Goal: Information Seeking & Learning: Understand process/instructions

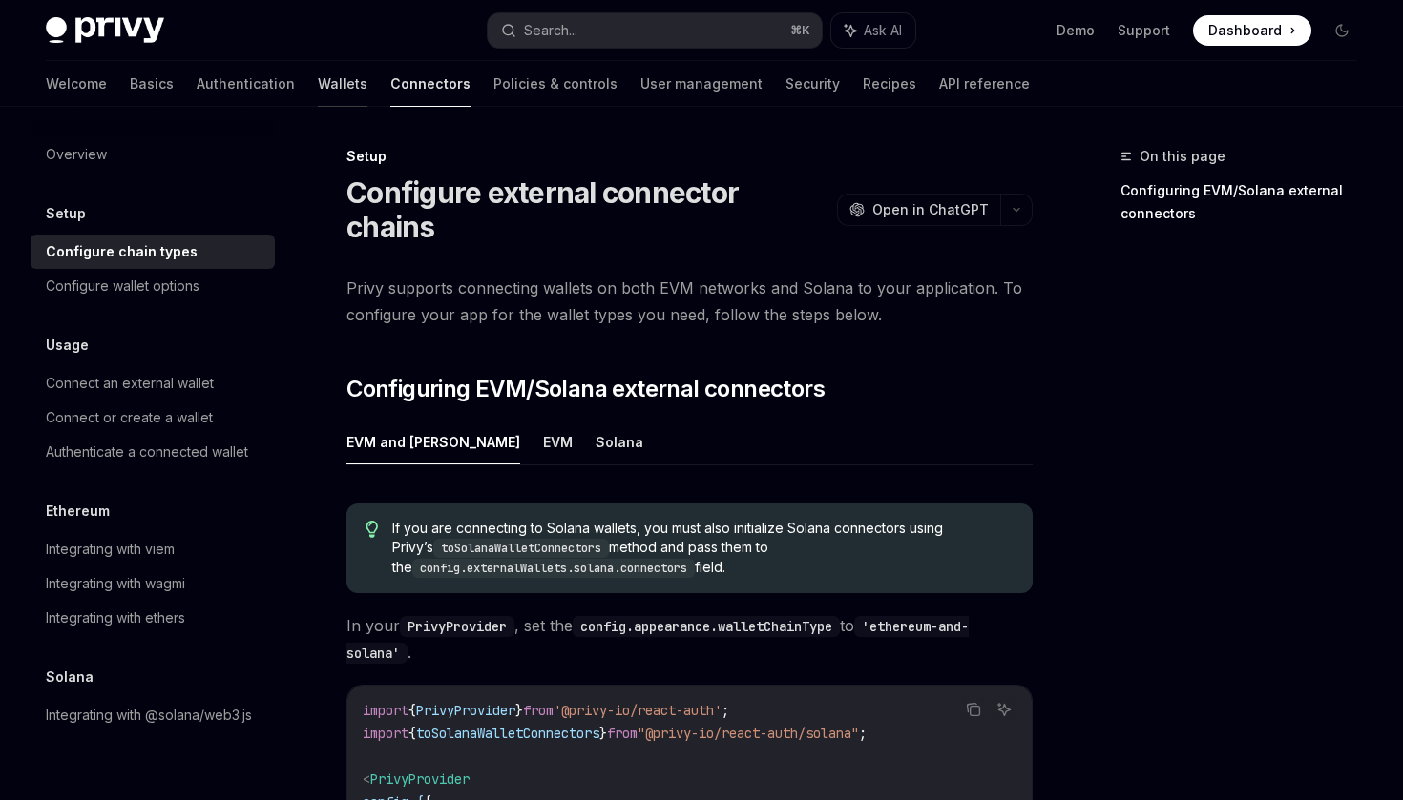
click at [318, 82] on link "Wallets" at bounding box center [343, 84] width 50 height 46
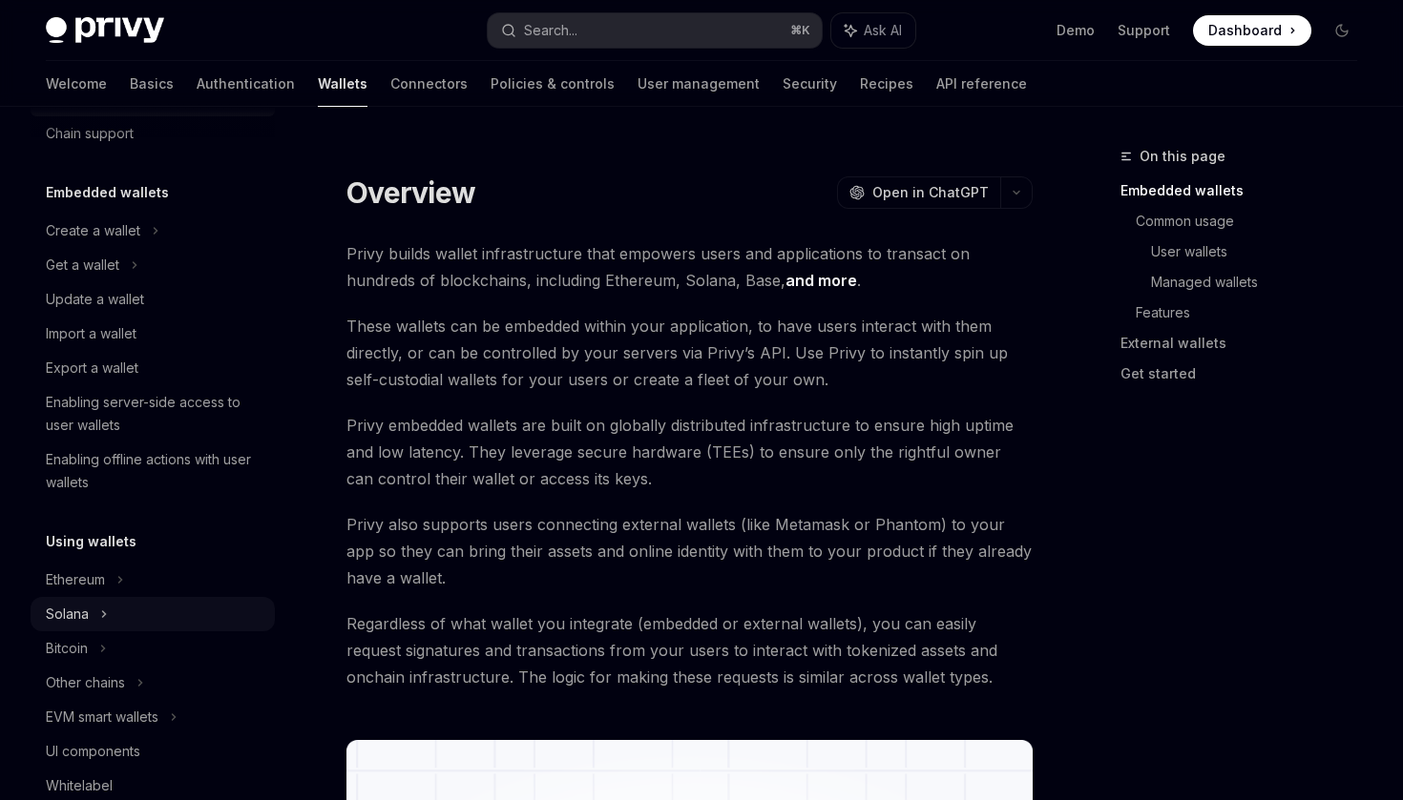
scroll to position [70, 0]
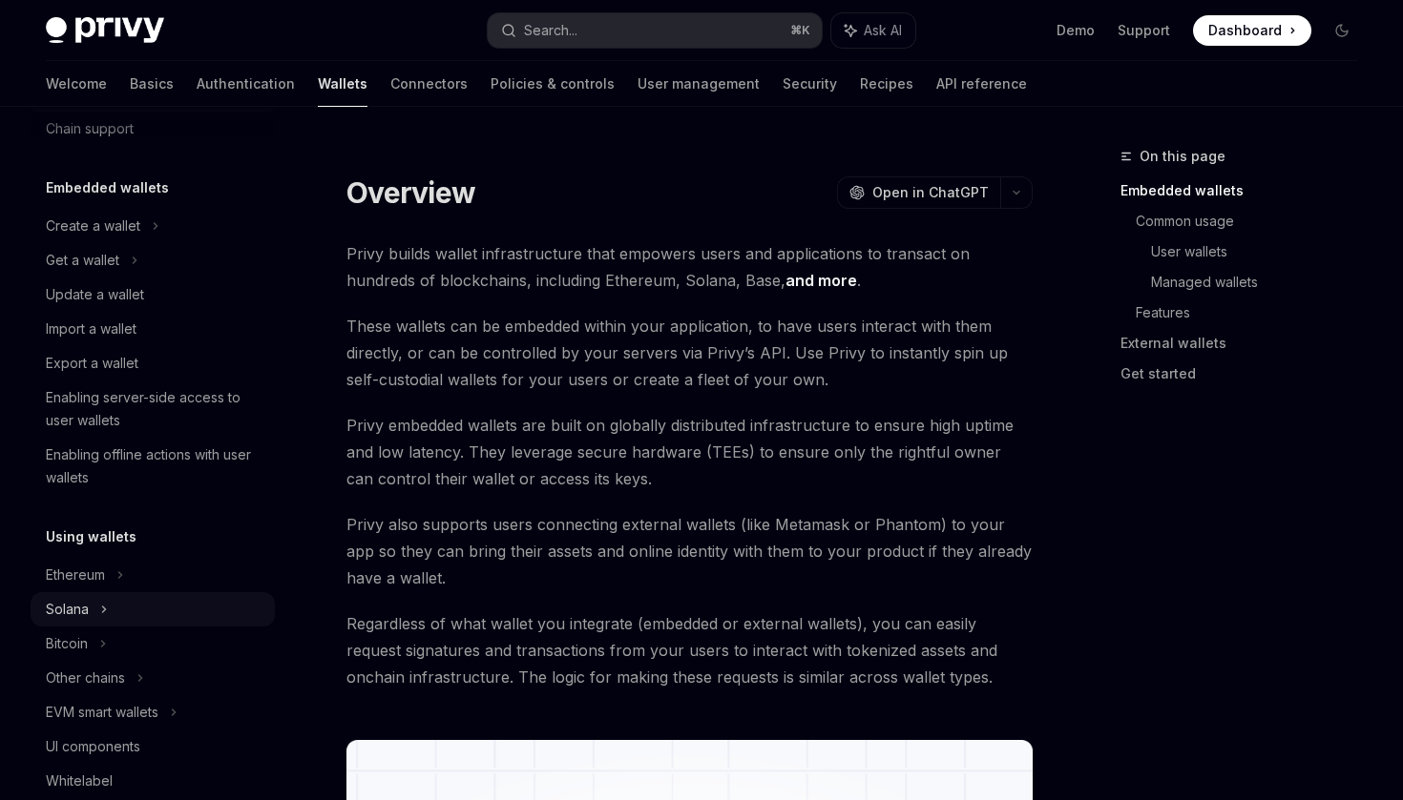
click at [126, 278] on div "Solana" at bounding box center [153, 260] width 244 height 34
click at [74, 272] on div "Solana" at bounding box center [82, 260] width 73 height 23
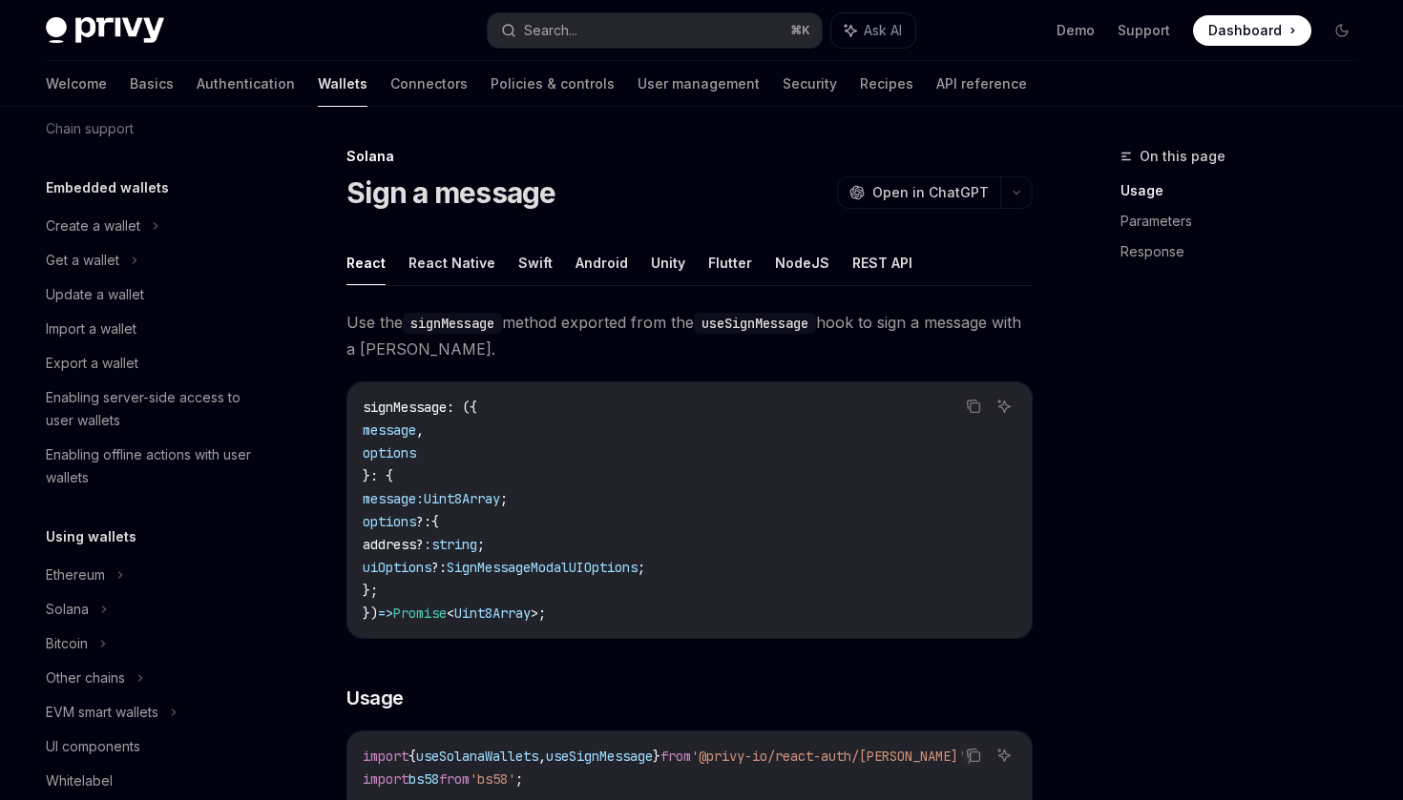
click at [110, 199] on h5 "Using wallets" at bounding box center [107, 188] width 123 height 23
click at [91, 238] on div "Ethereum" at bounding box center [93, 226] width 94 height 23
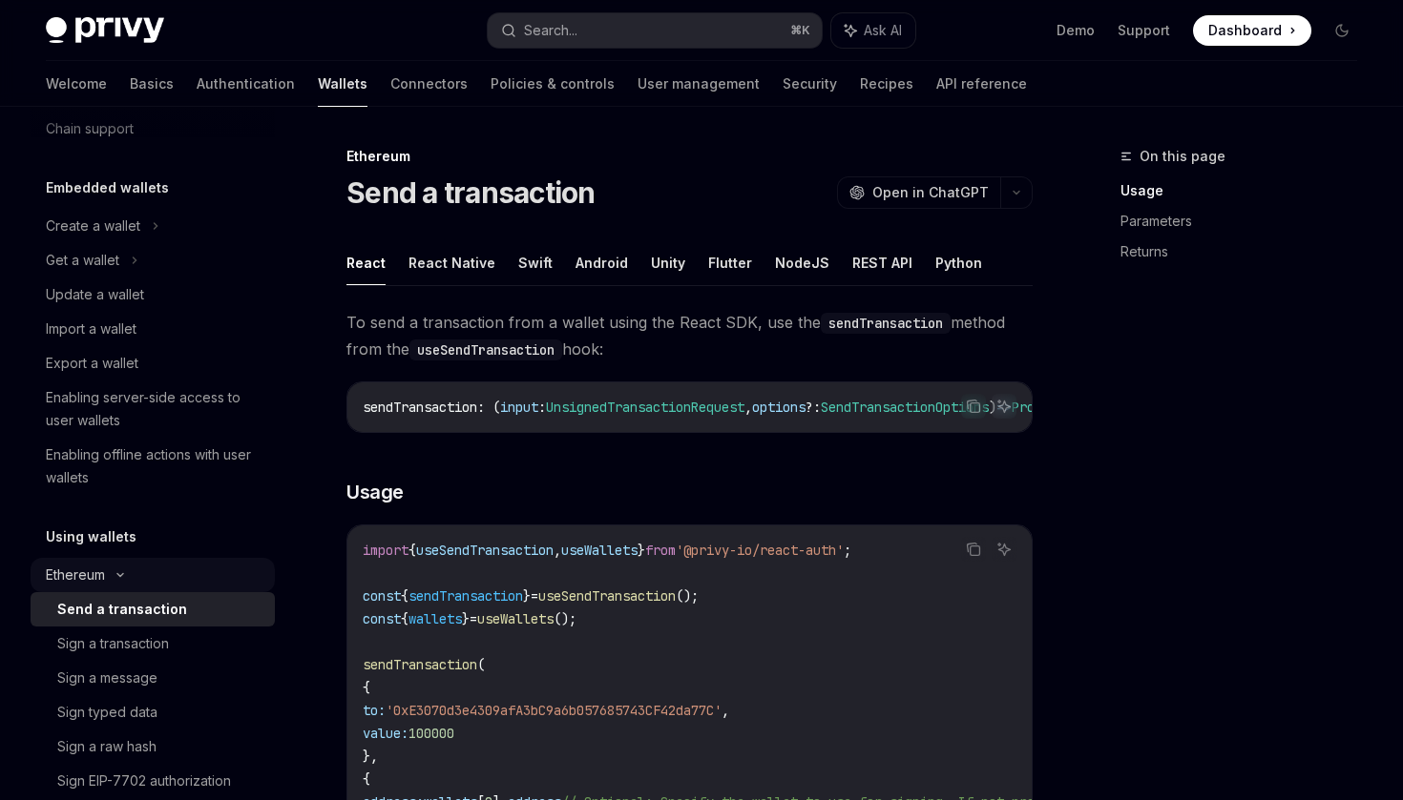
click at [85, 238] on div "Ethereum" at bounding box center [93, 226] width 94 height 23
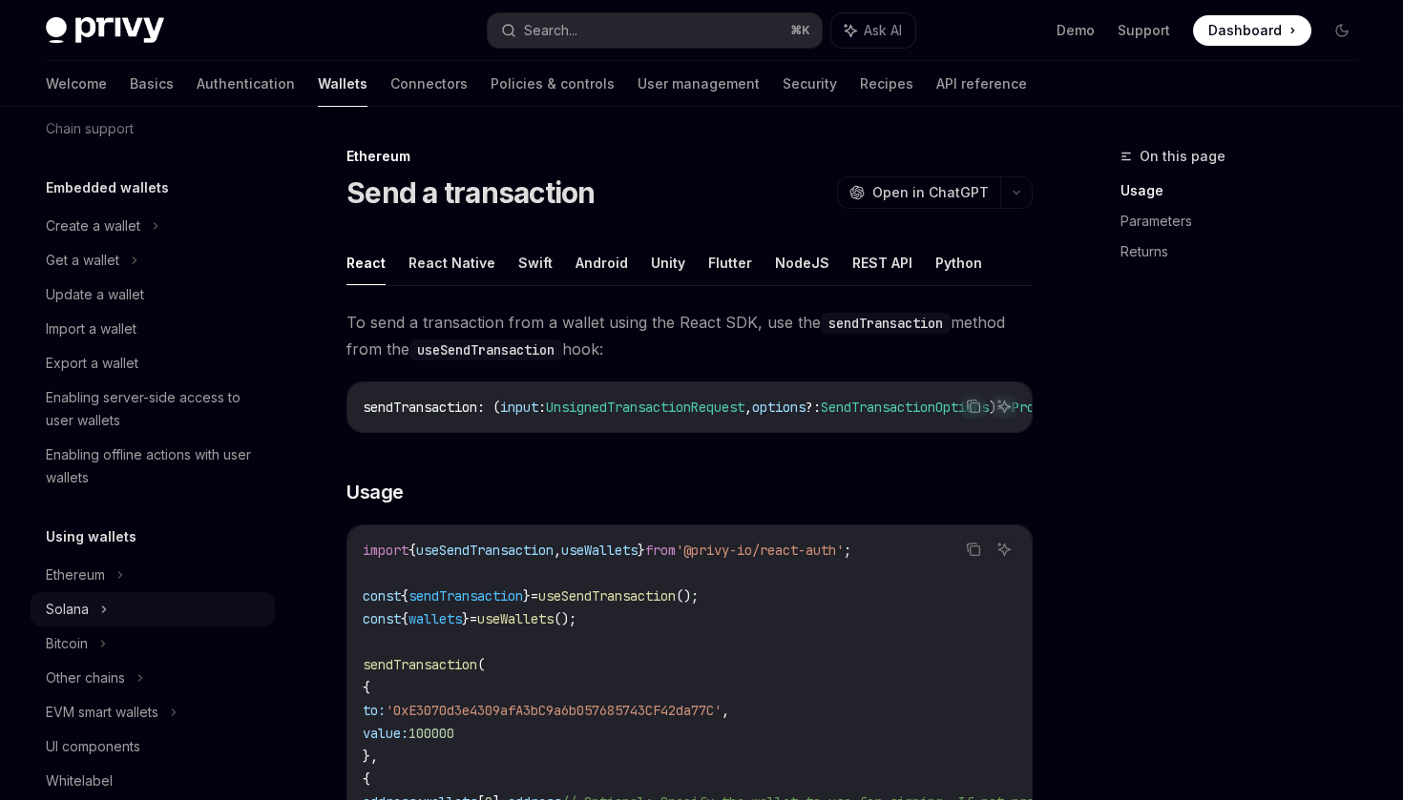
click at [81, 272] on div "Solana" at bounding box center [82, 260] width 73 height 23
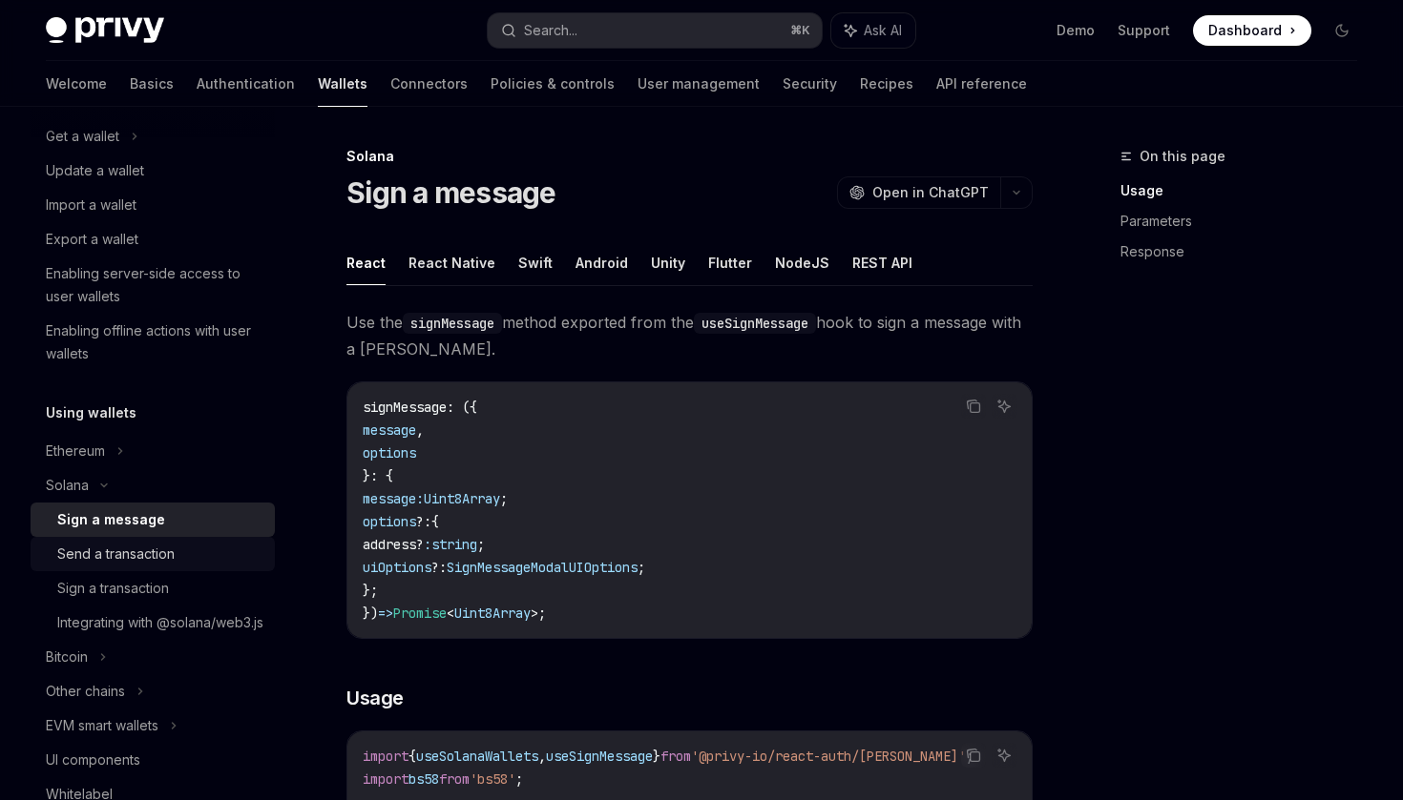
scroll to position [218, 0]
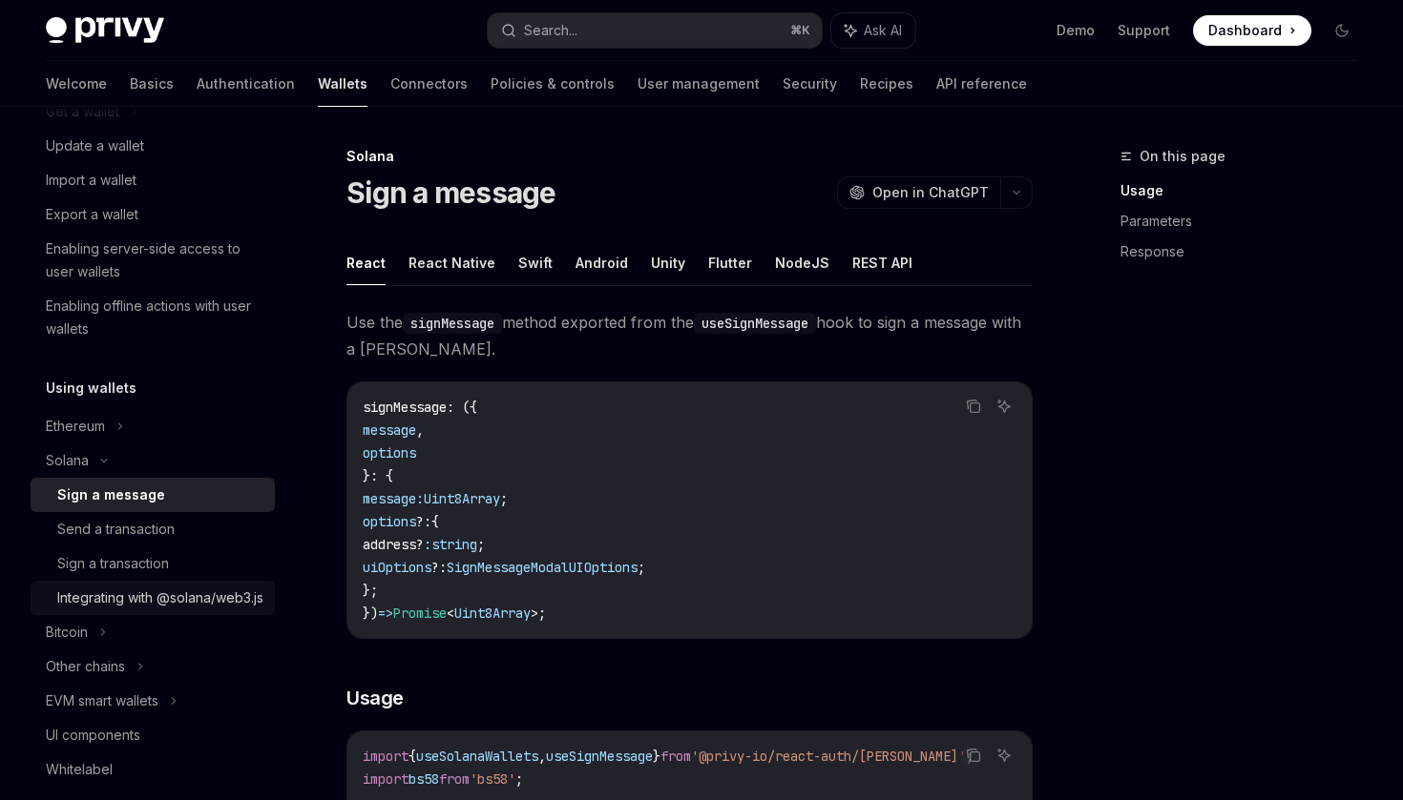
click at [126, 610] on div "Integrating with @solana/web3.js" at bounding box center [160, 598] width 206 height 23
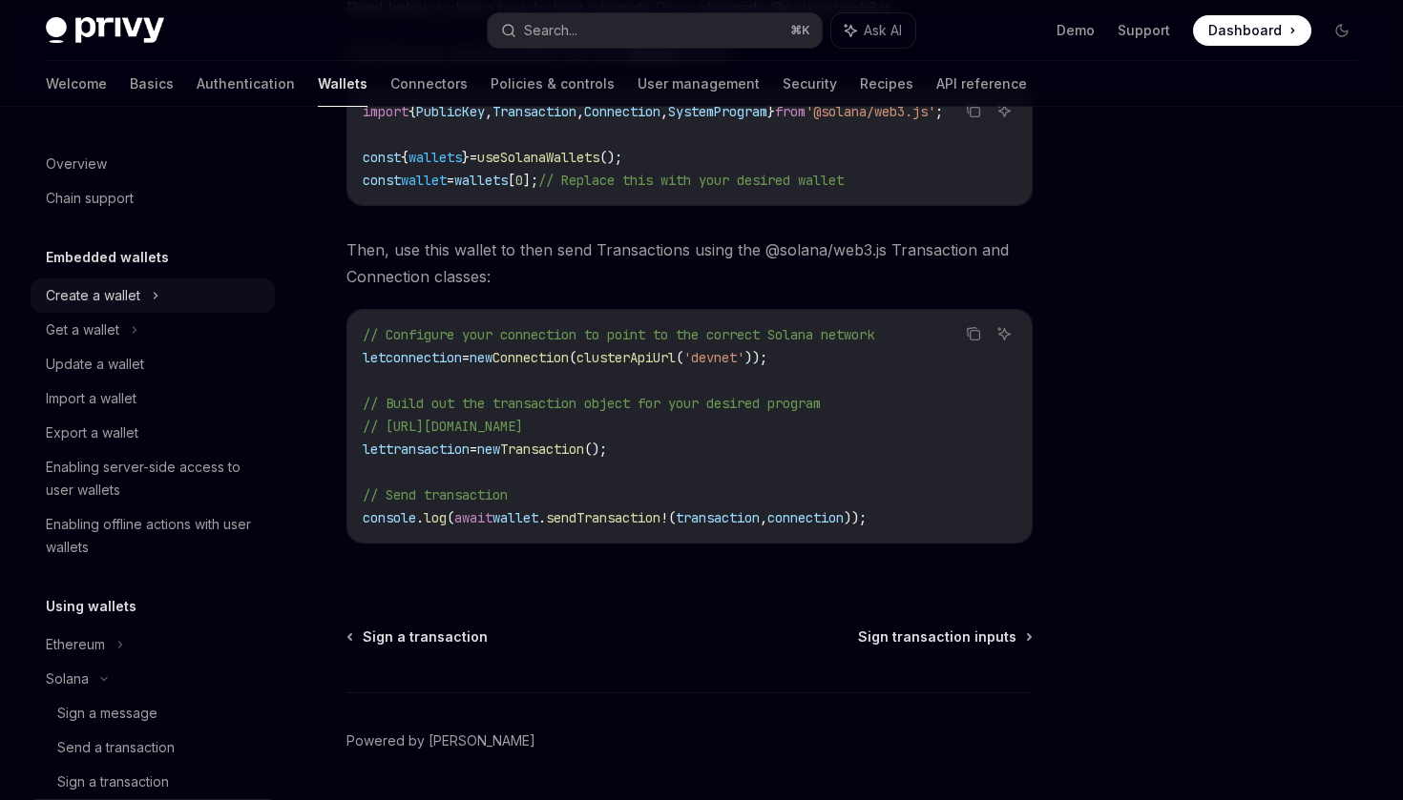
click at [91, 299] on div "Create a wallet" at bounding box center [93, 295] width 94 height 23
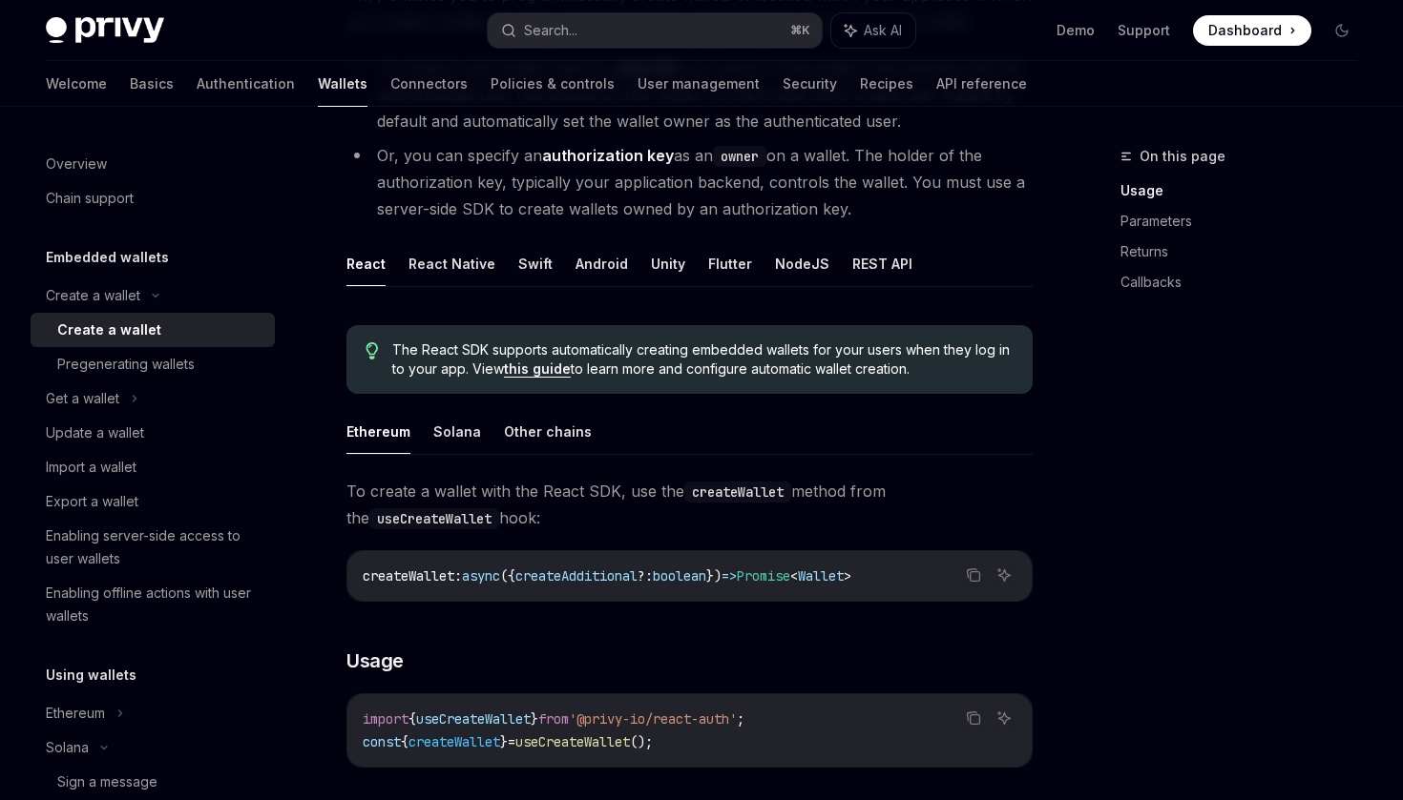
scroll to position [310, 0]
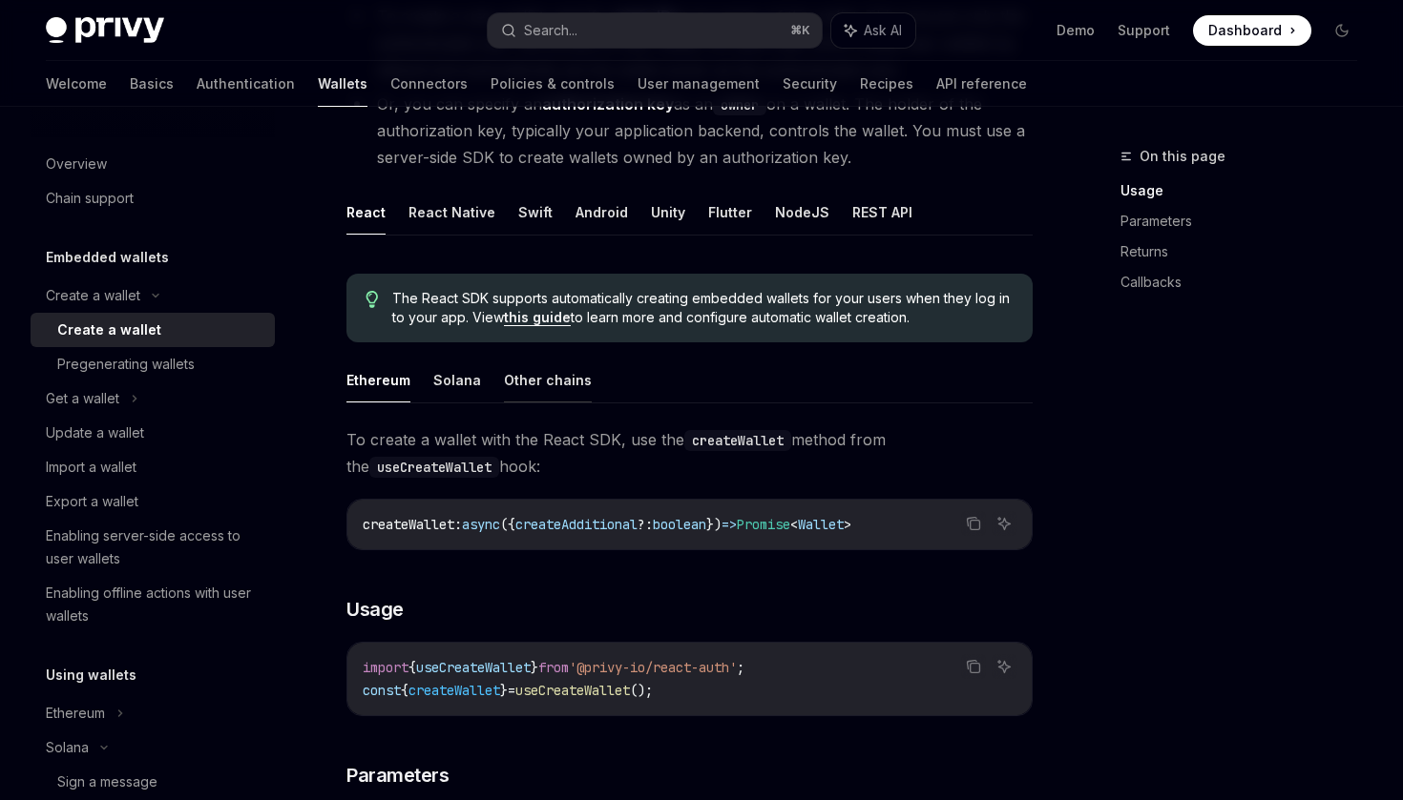
click at [537, 373] on button "Other chains" at bounding box center [548, 380] width 88 height 45
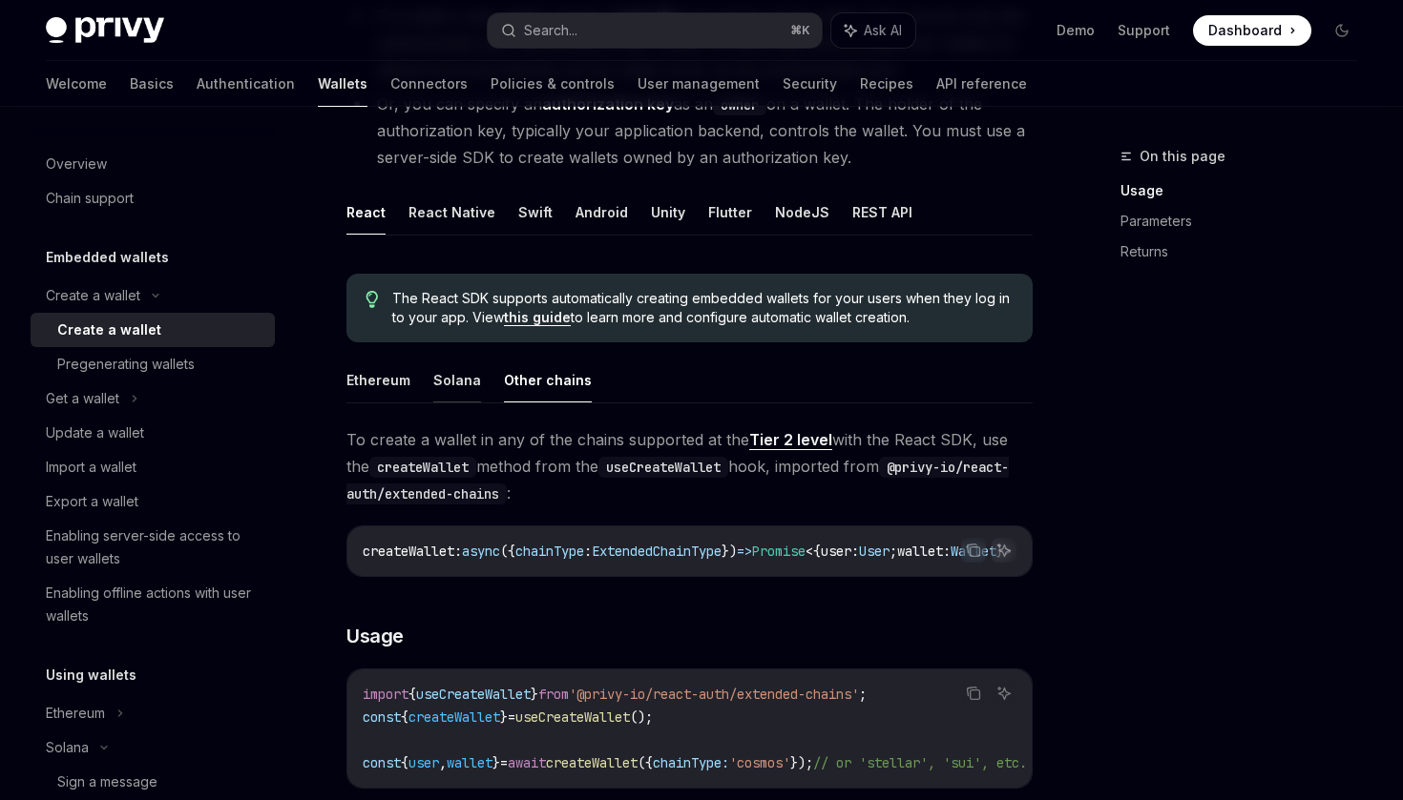
click at [467, 385] on button "Solana" at bounding box center [457, 380] width 48 height 45
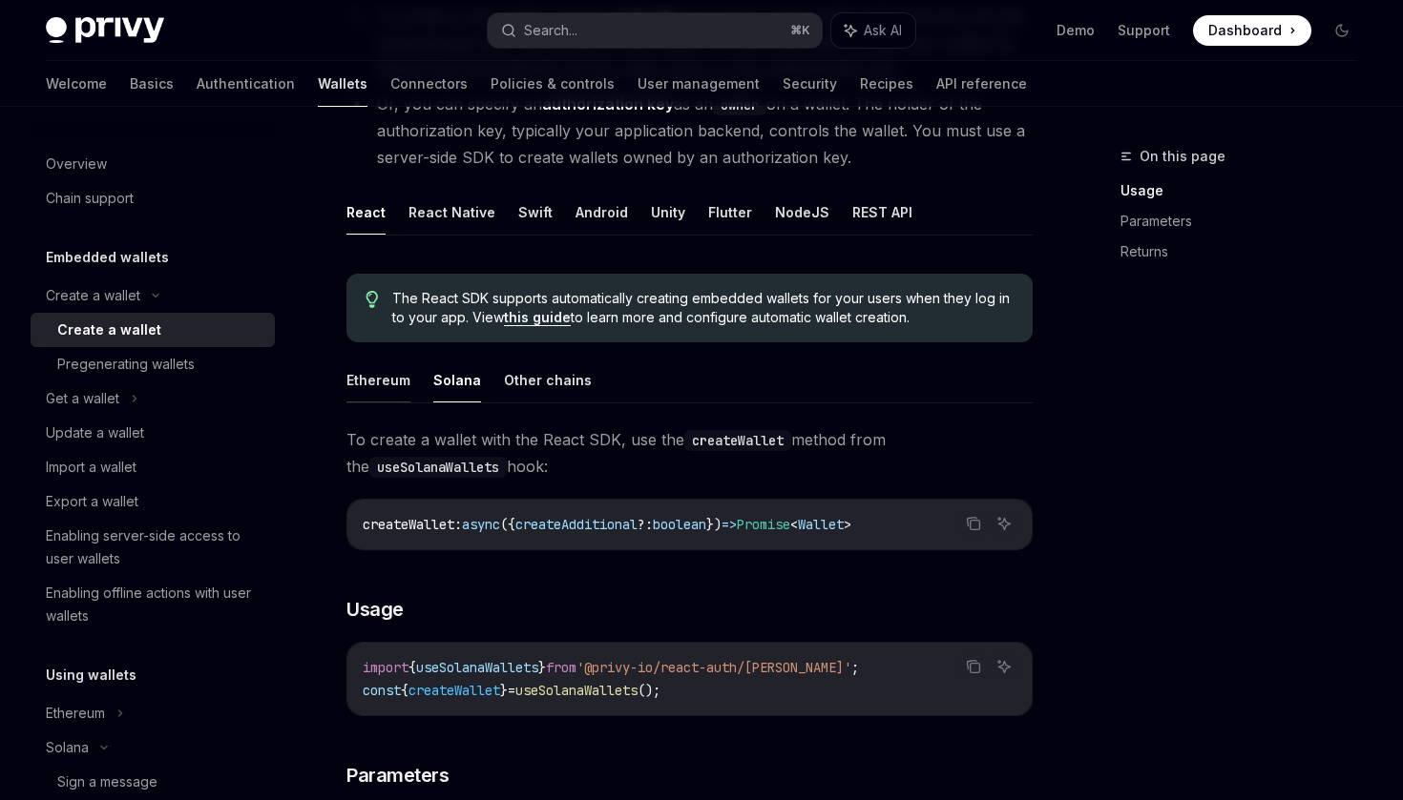
click at [396, 391] on button "Ethereum" at bounding box center [378, 380] width 64 height 45
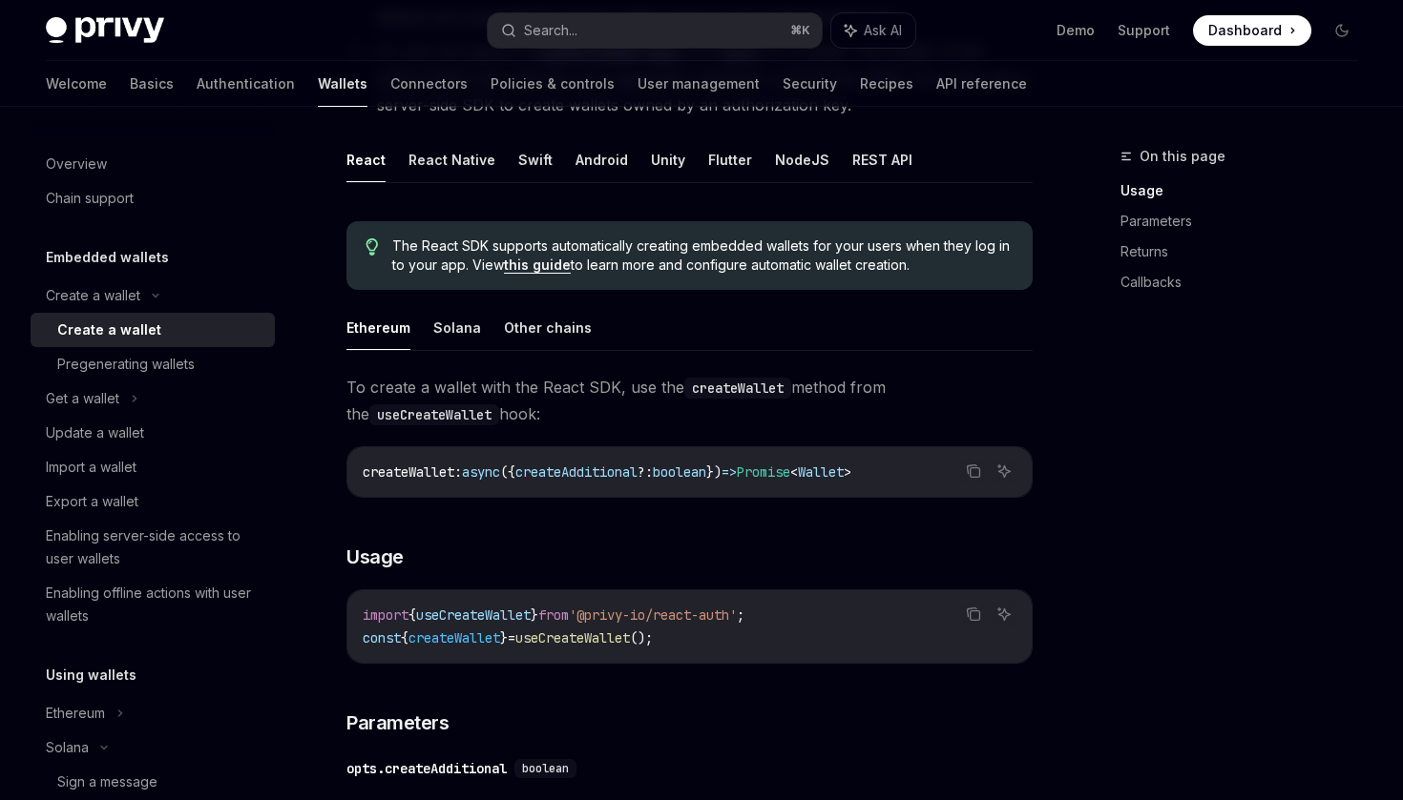
scroll to position [359, 0]
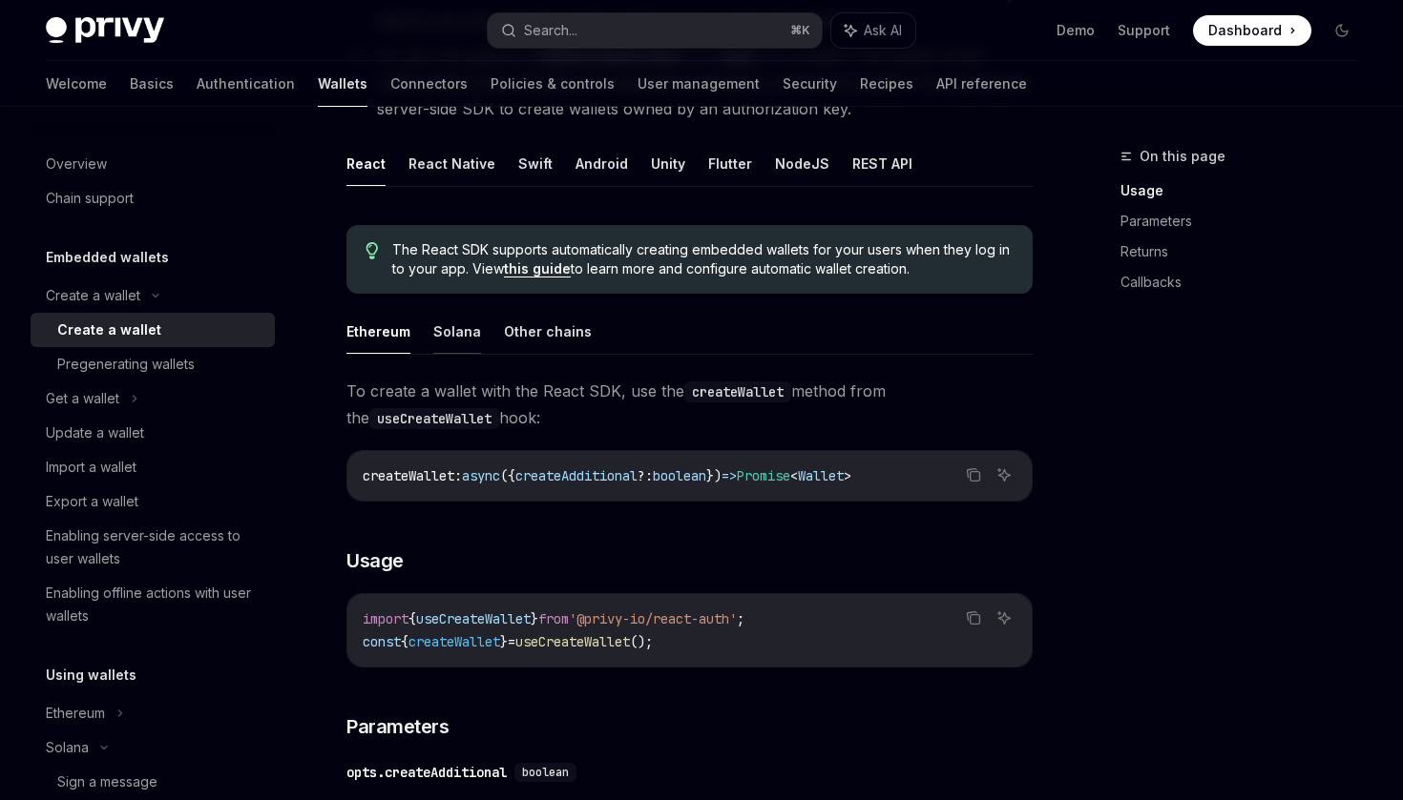
click at [445, 325] on button "Solana" at bounding box center [457, 331] width 48 height 45
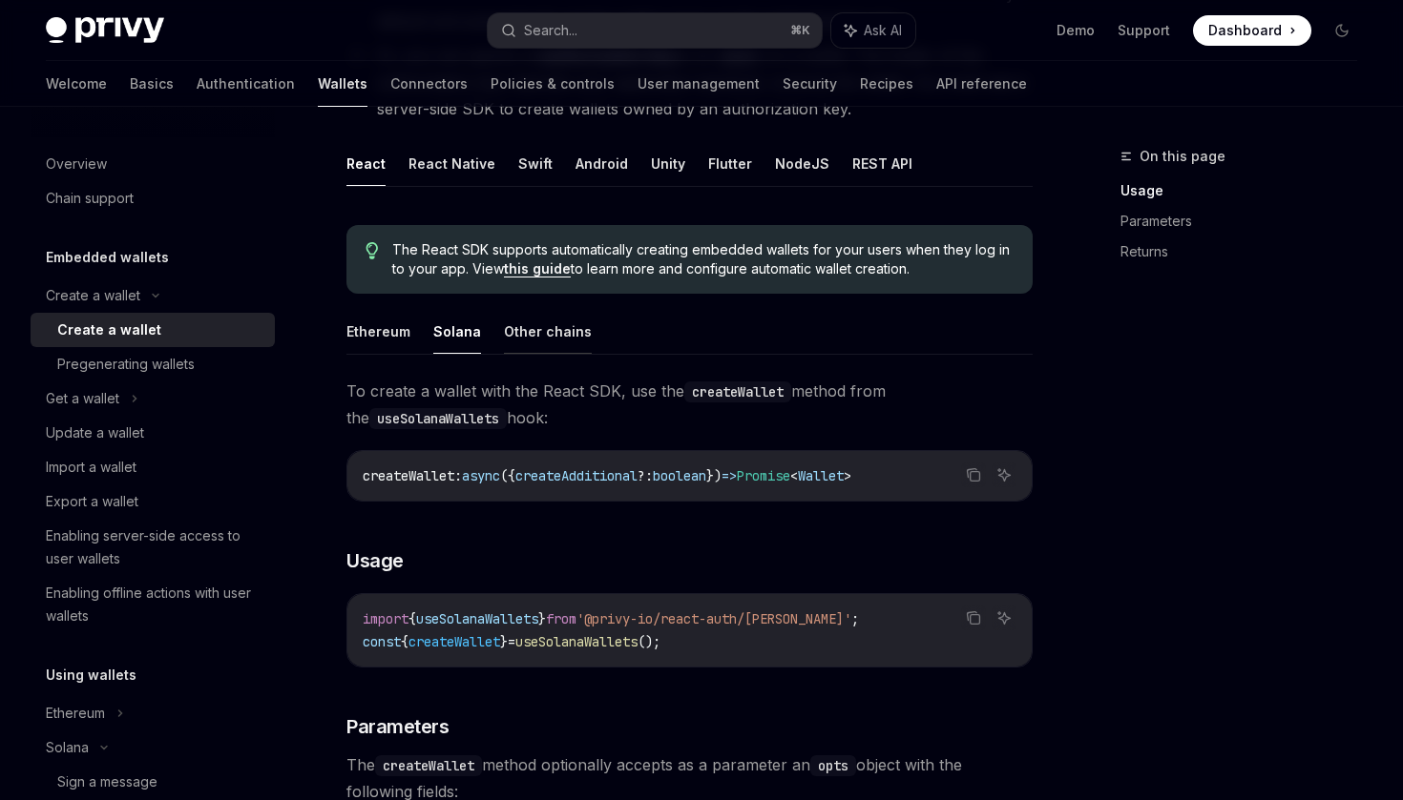
click at [513, 330] on button "Other chains" at bounding box center [548, 331] width 88 height 45
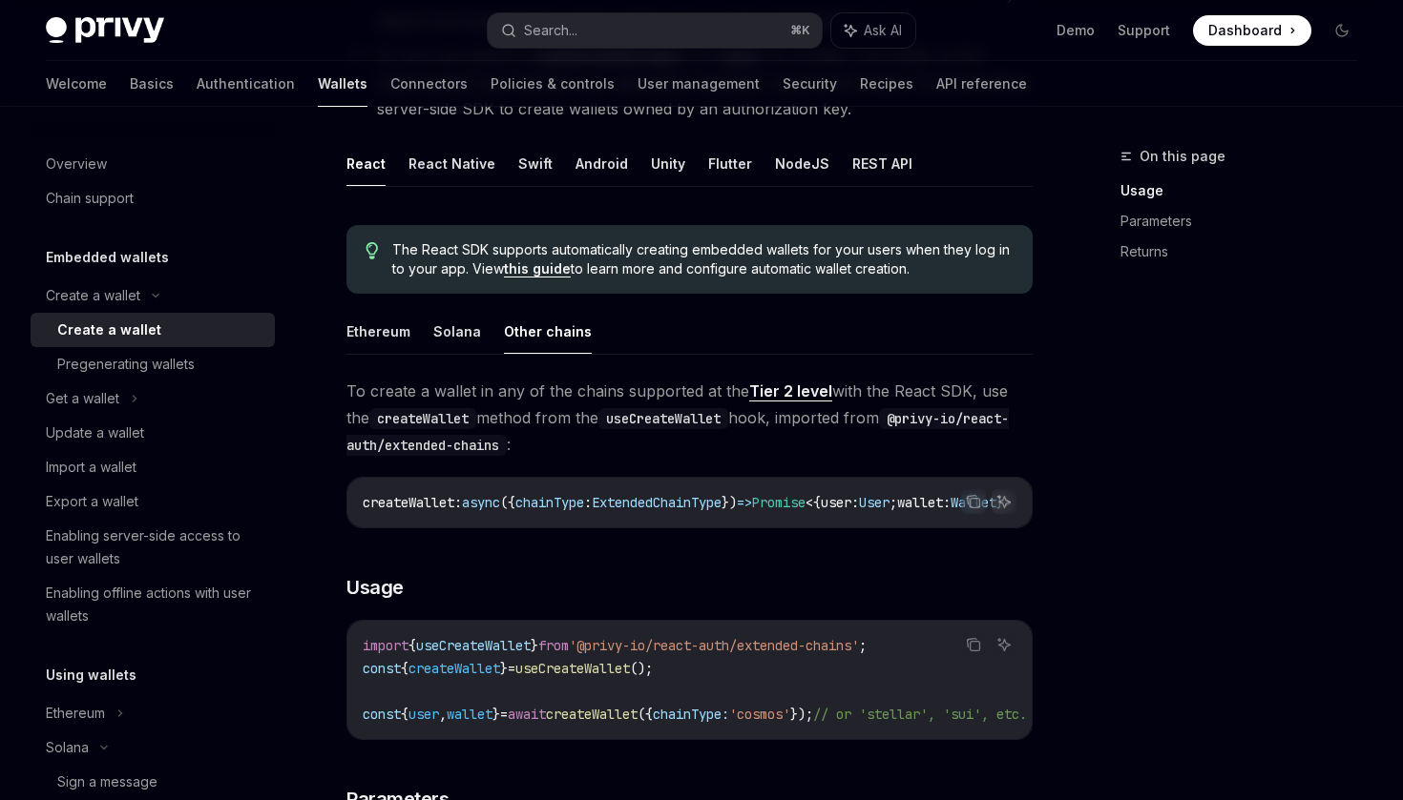
click at [1133, 508] on div "On this page Usage Parameters Returns" at bounding box center [1227, 472] width 290 height 655
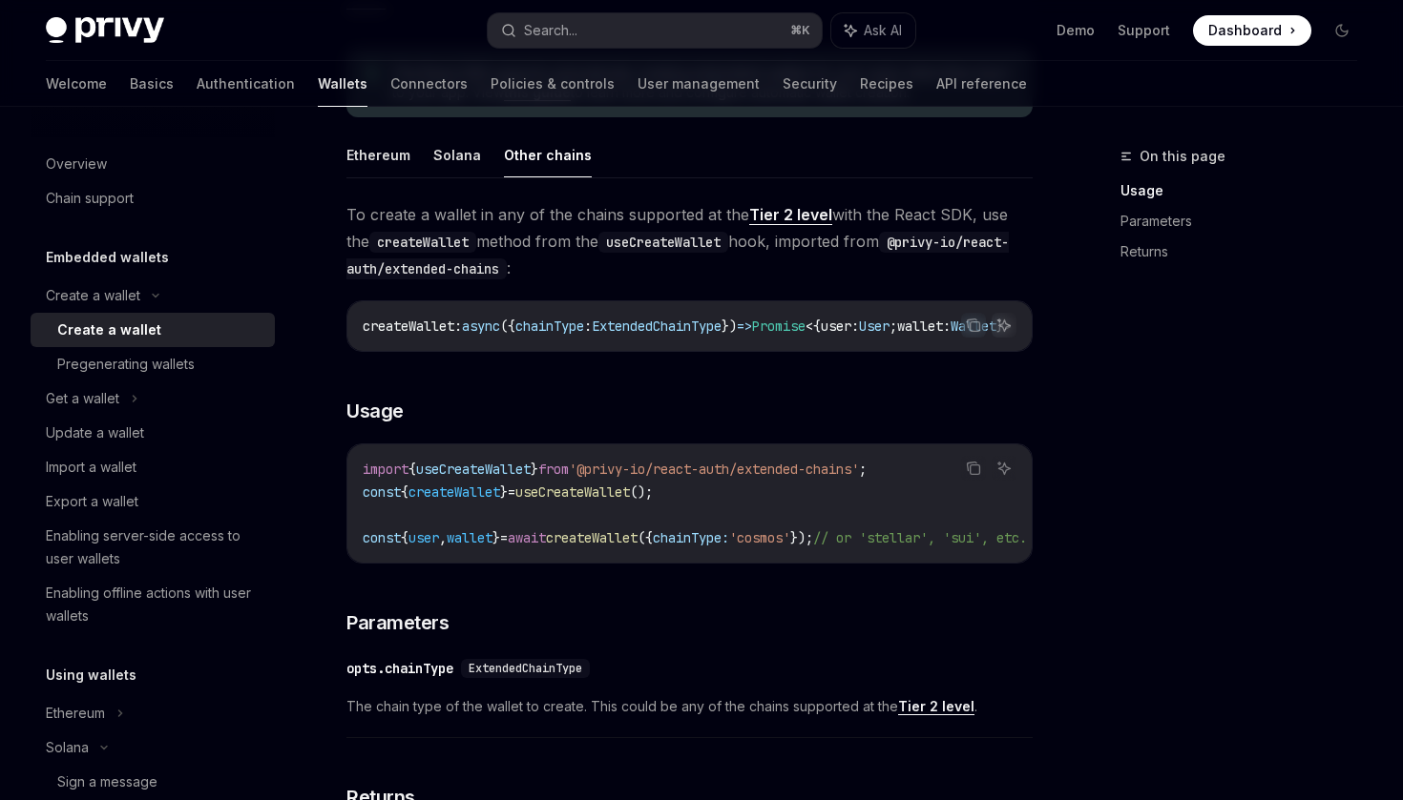
scroll to position [620, 0]
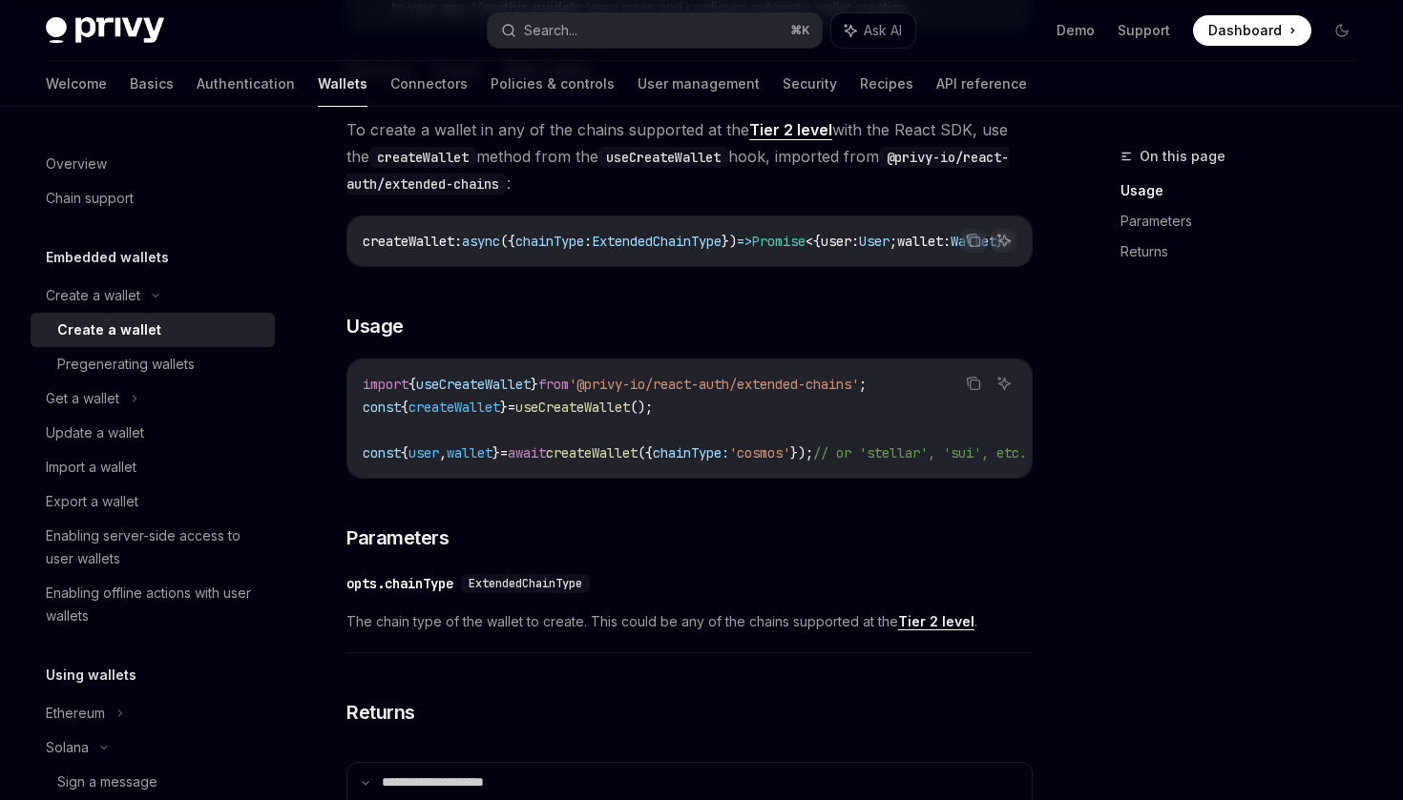
click at [927, 631] on link "Tier 2 level" at bounding box center [936, 621] width 76 height 17
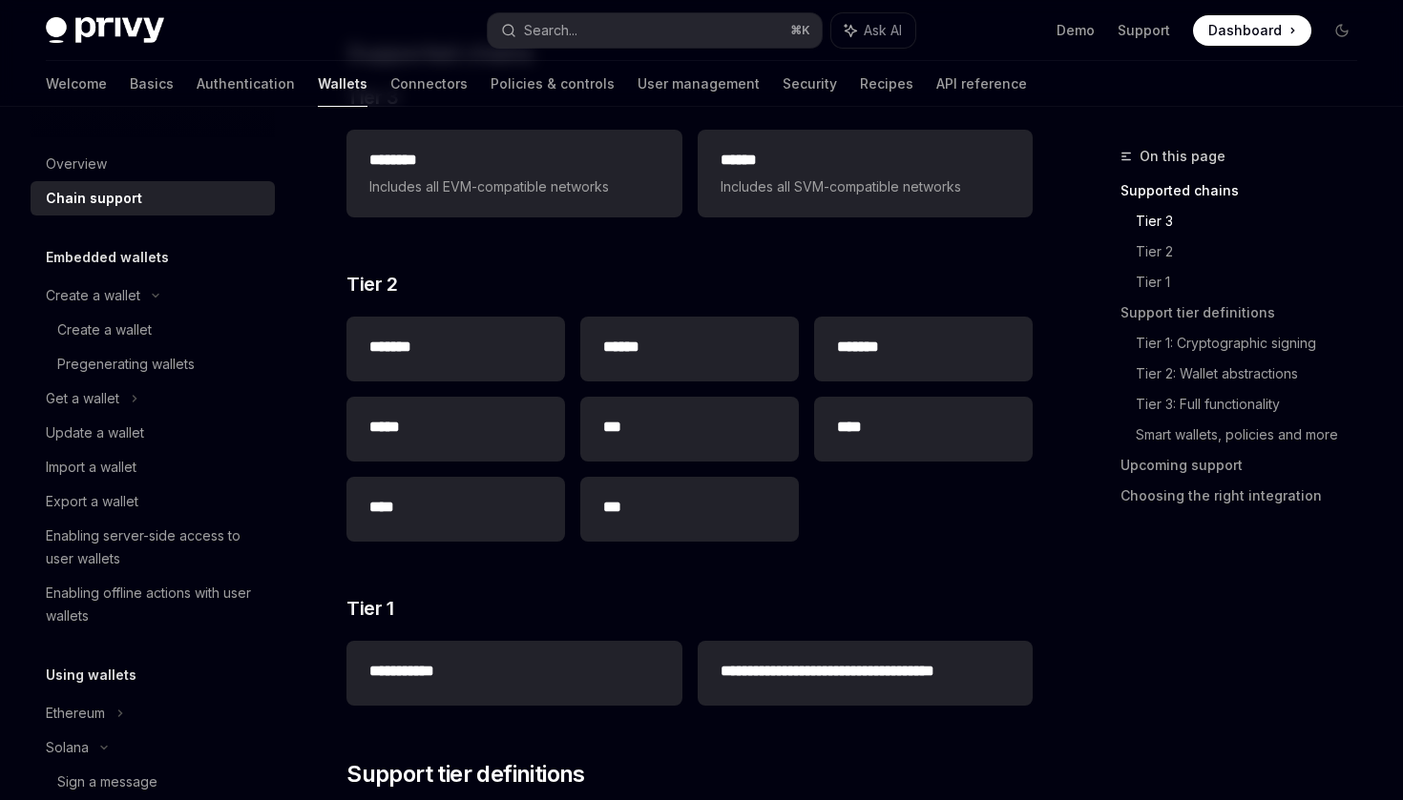
scroll to position [355, 0]
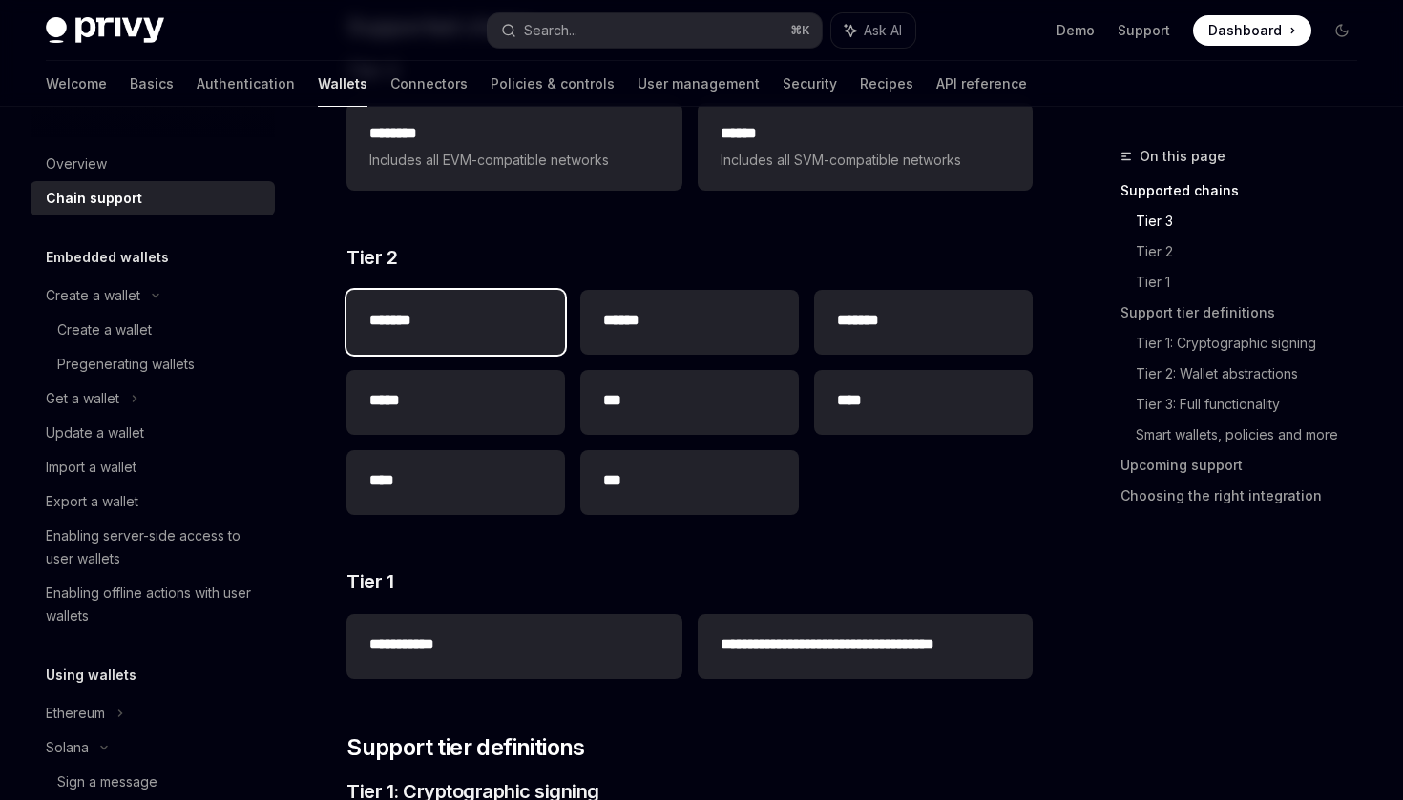
click at [415, 317] on h2 "*******" at bounding box center [455, 320] width 173 height 23
type textarea "*"
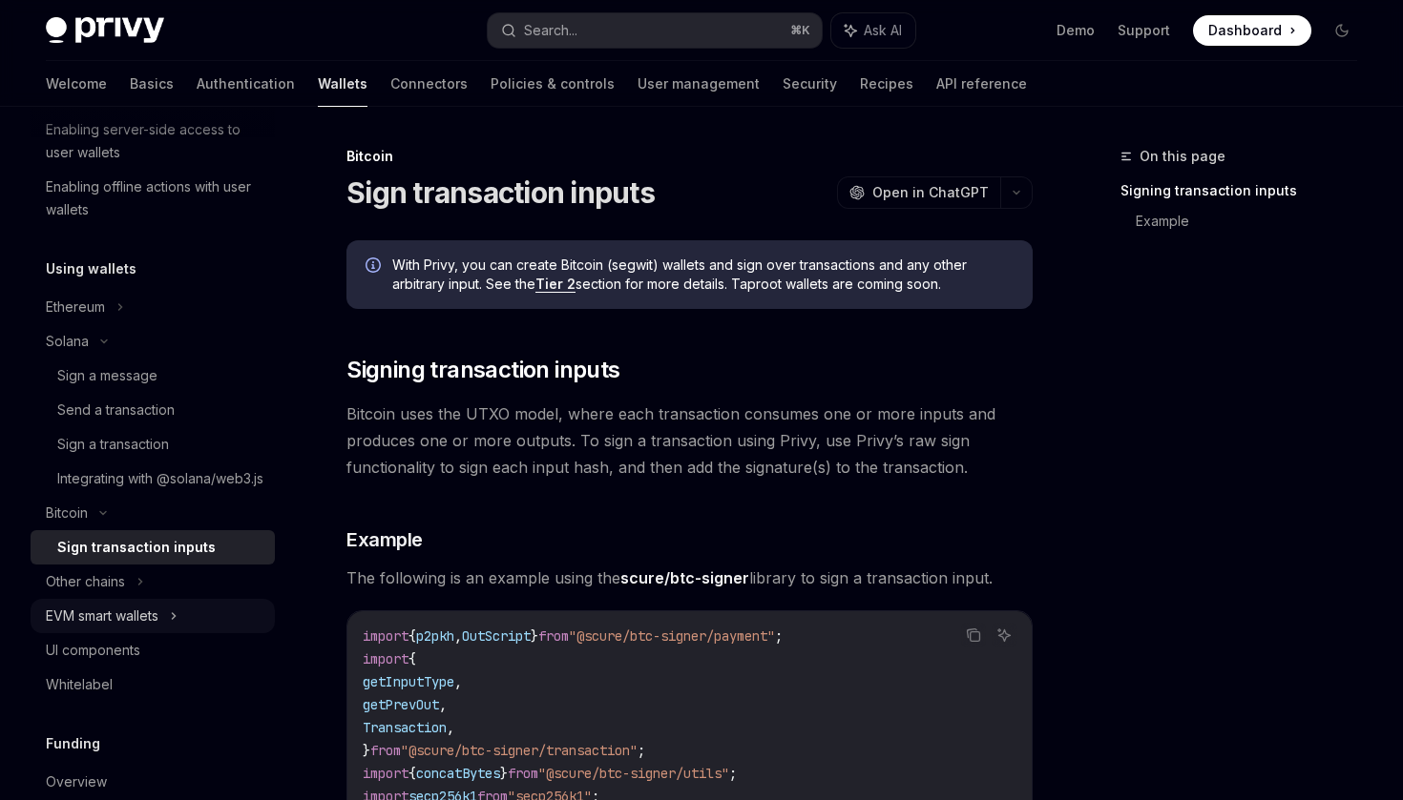
scroll to position [316, 0]
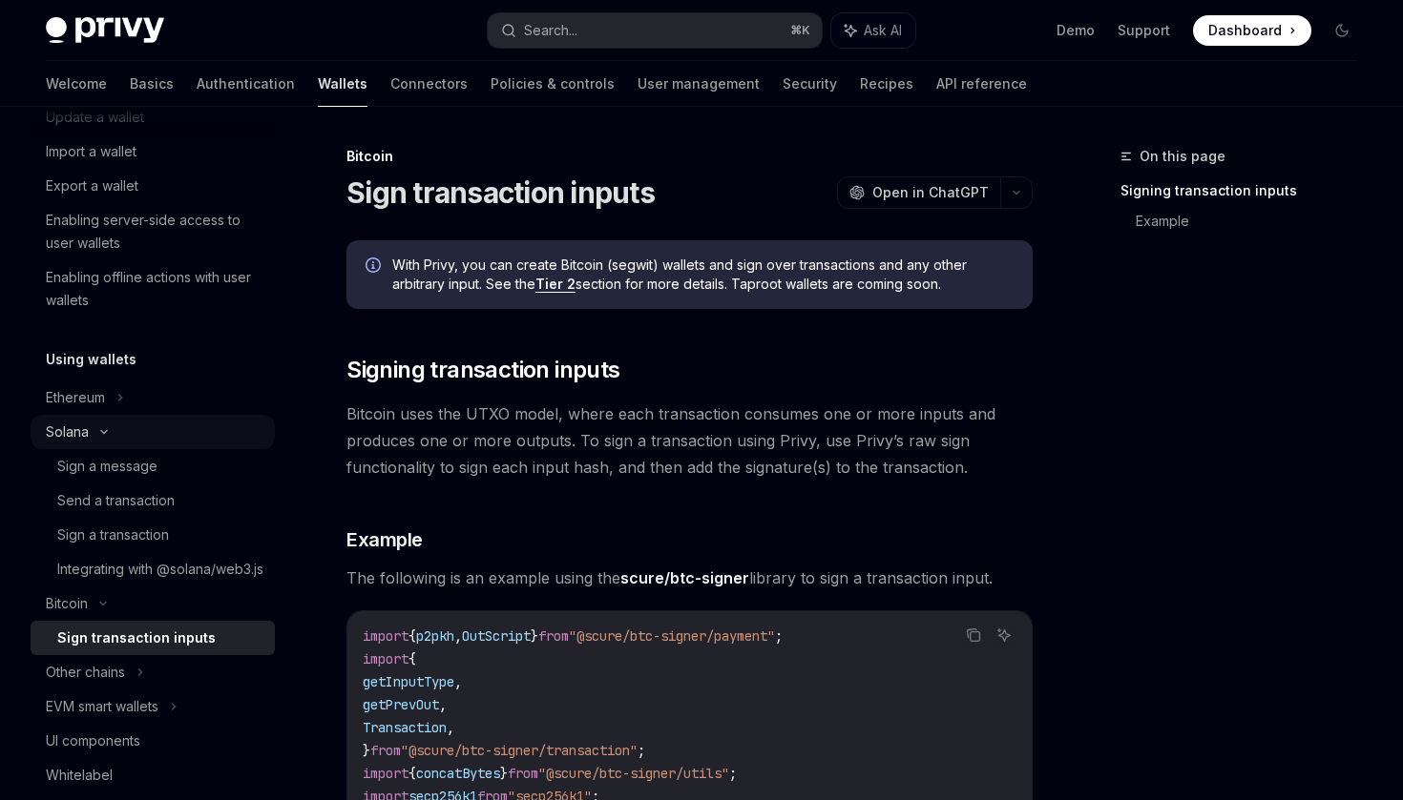
click at [107, 433] on icon at bounding box center [104, 432] width 23 height 8
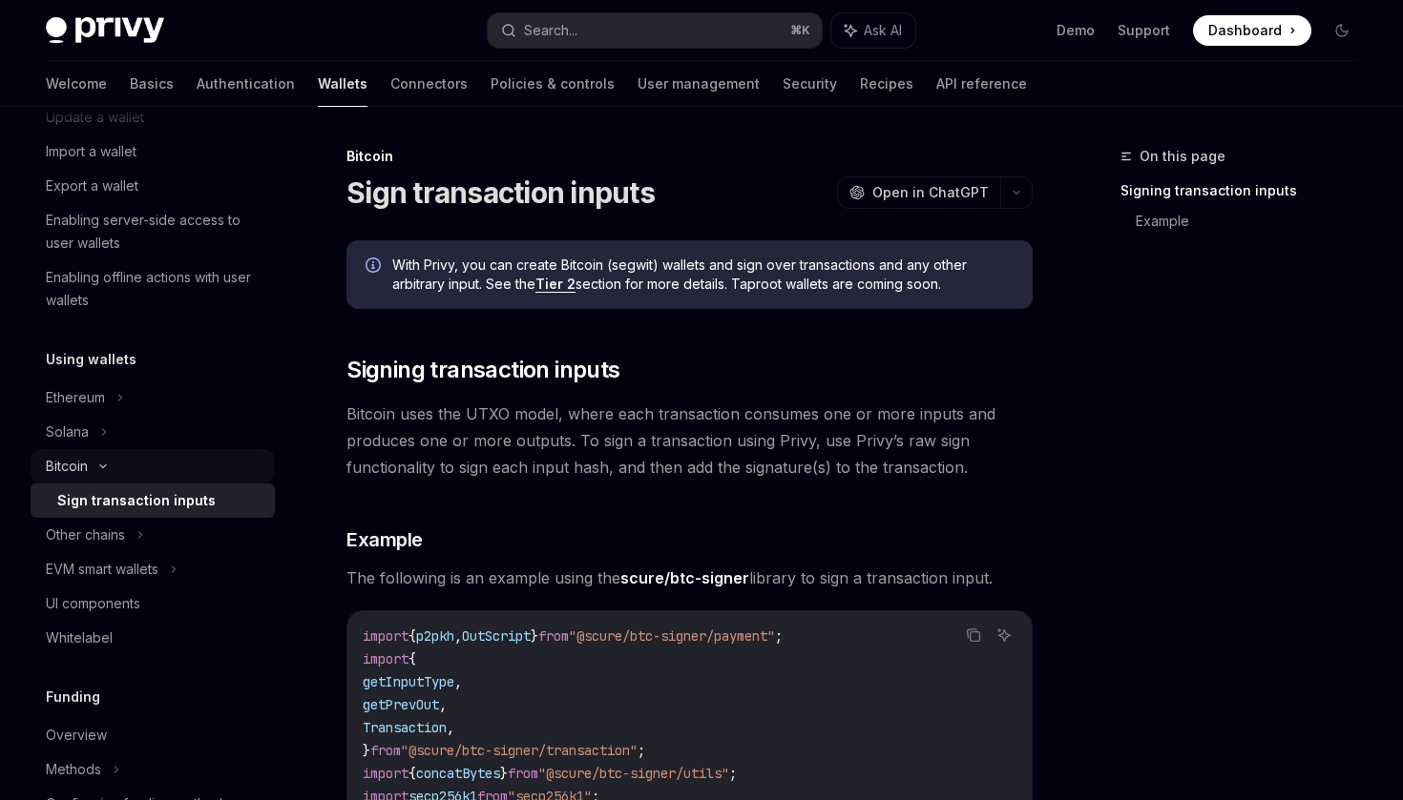
click at [90, 470] on div "Bitcoin" at bounding box center [153, 466] width 244 height 34
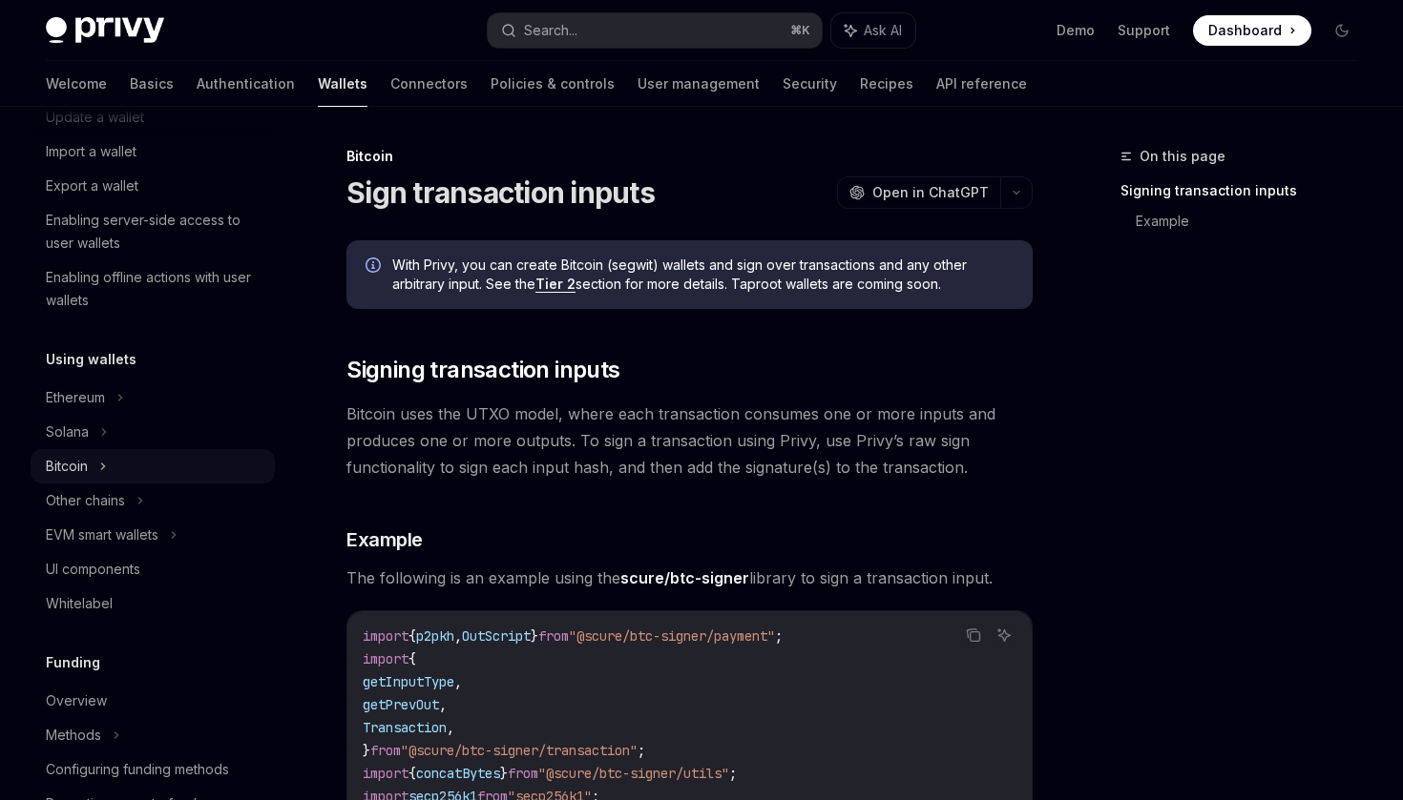
click at [68, 475] on div "Bitcoin" at bounding box center [67, 466] width 42 height 23
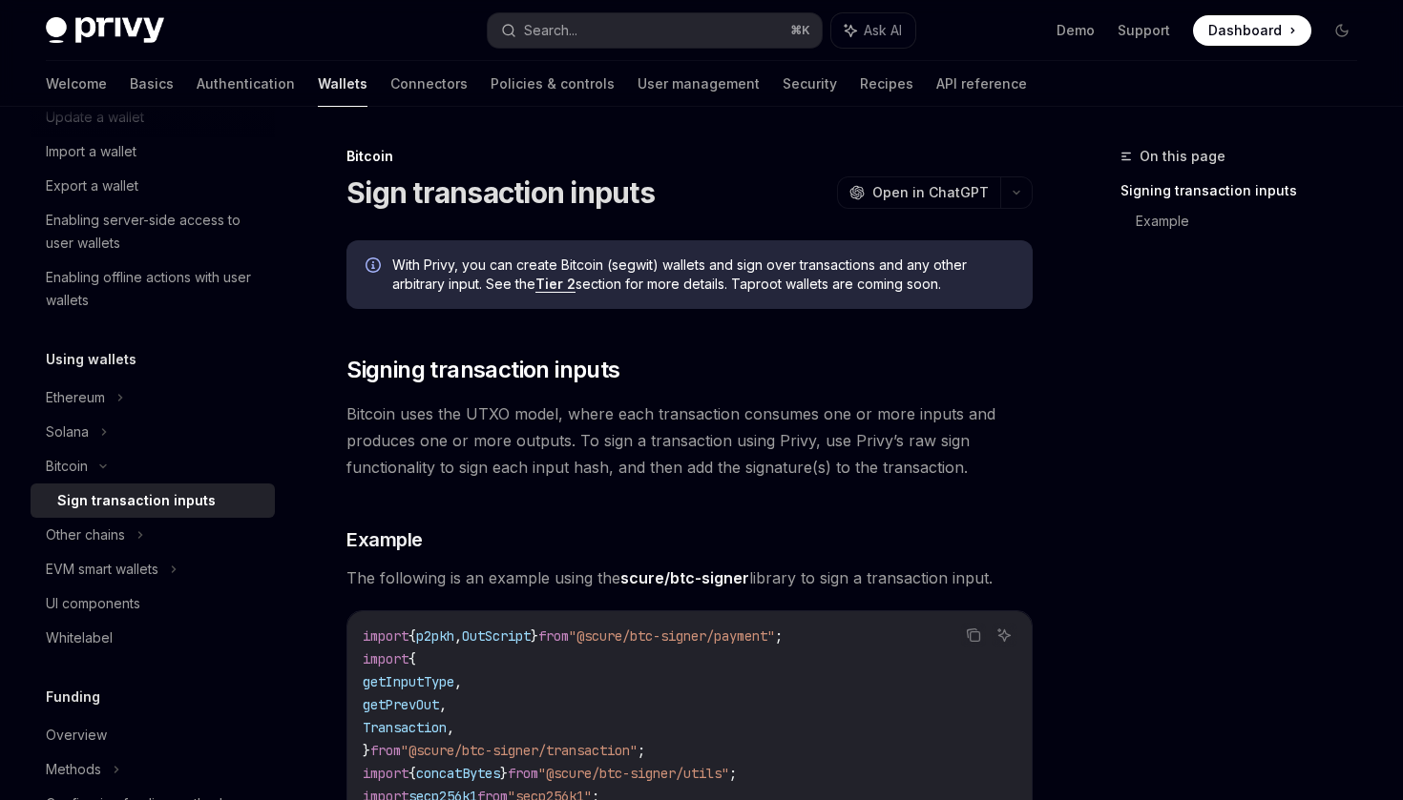
click at [109, 500] on div "Sign transaction inputs" at bounding box center [136, 500] width 158 height 23
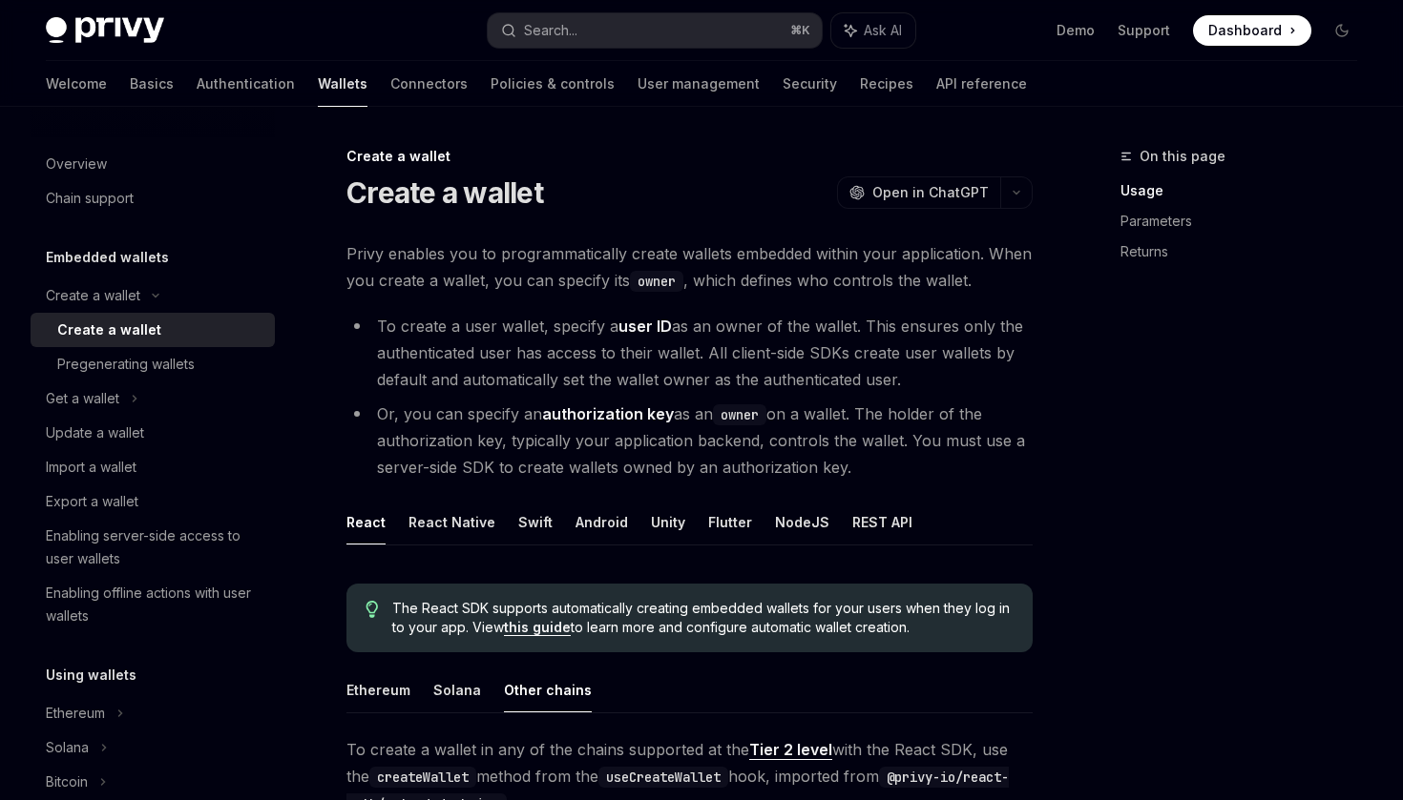
scroll to position [325, 0]
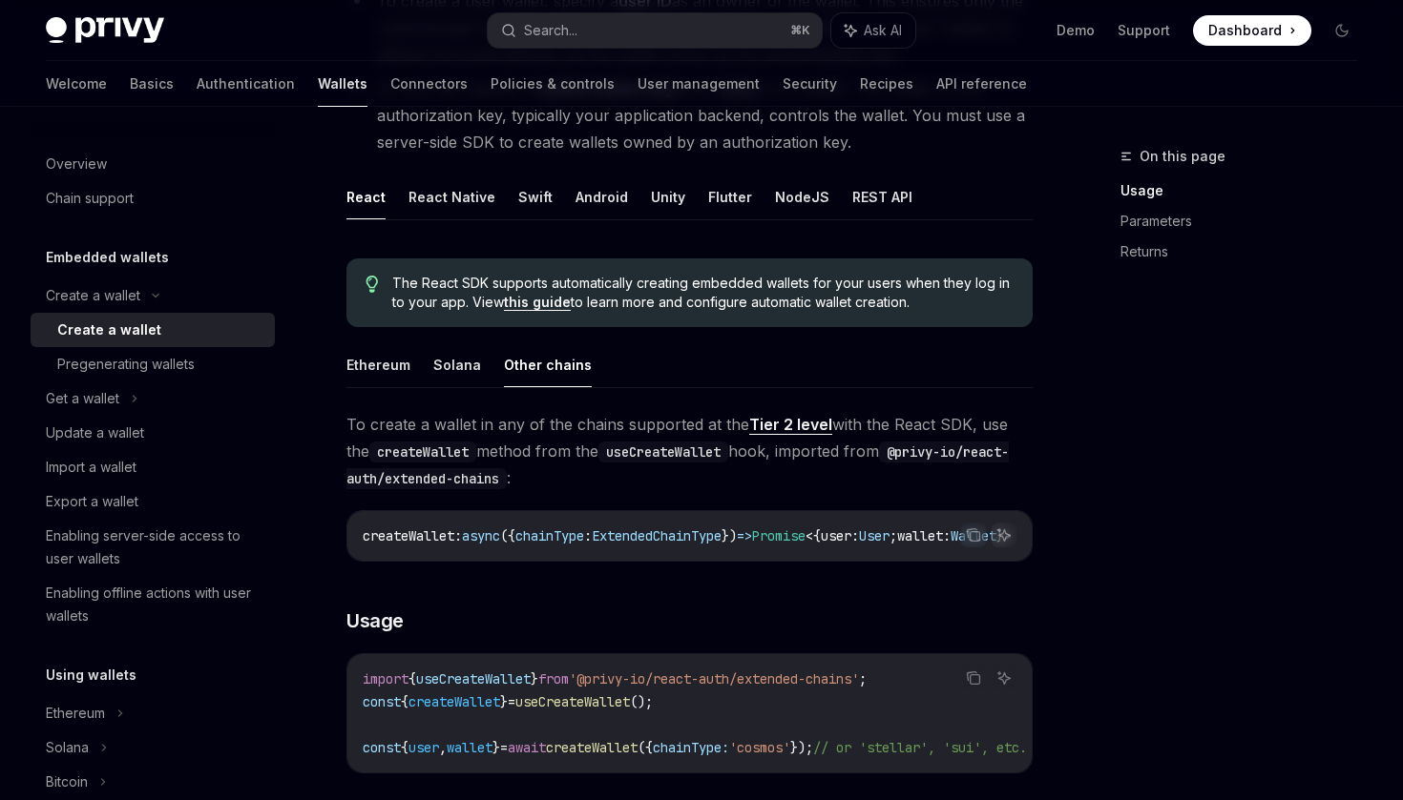
click at [788, 428] on link "Tier 2 level" at bounding box center [790, 425] width 83 height 20
type textarea "*"
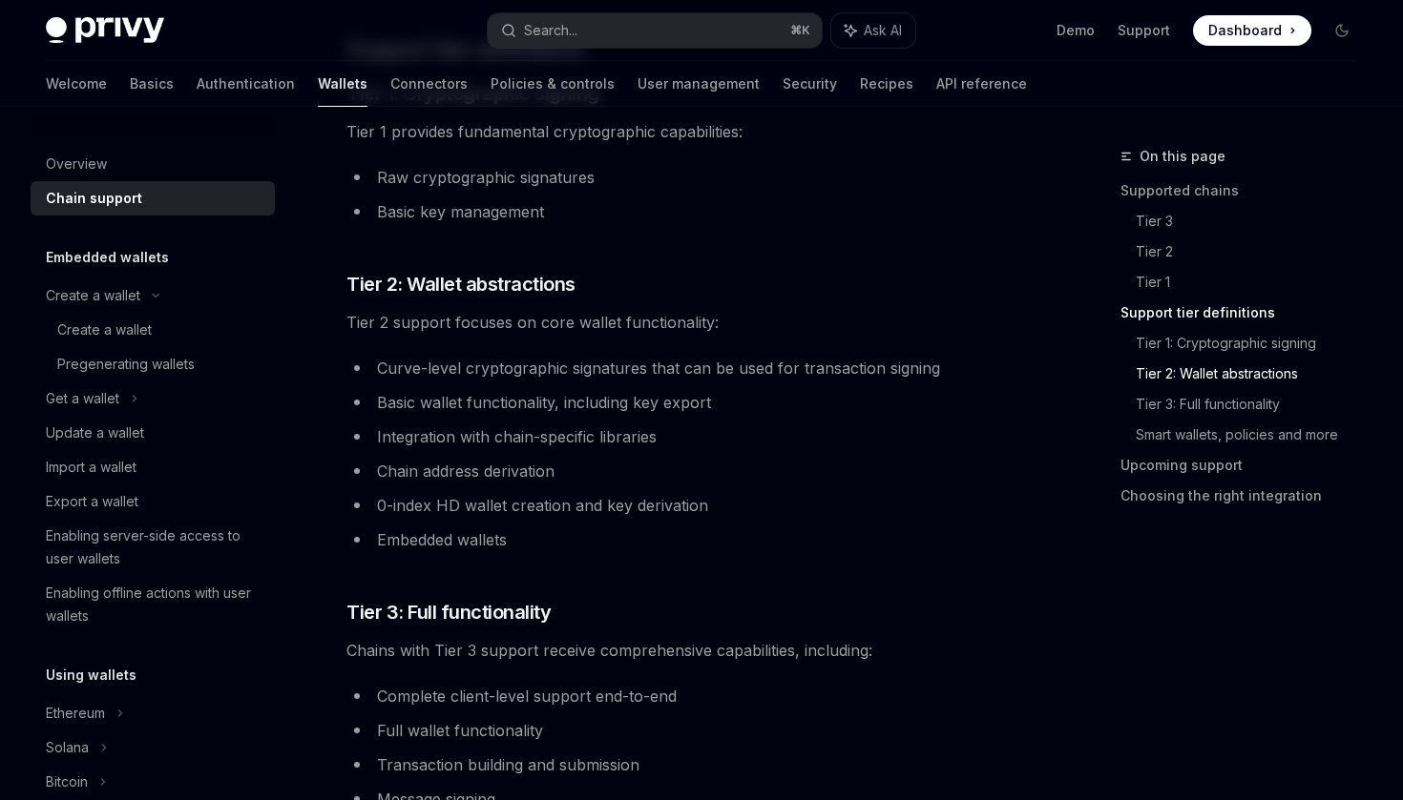
scroll to position [797, 0]
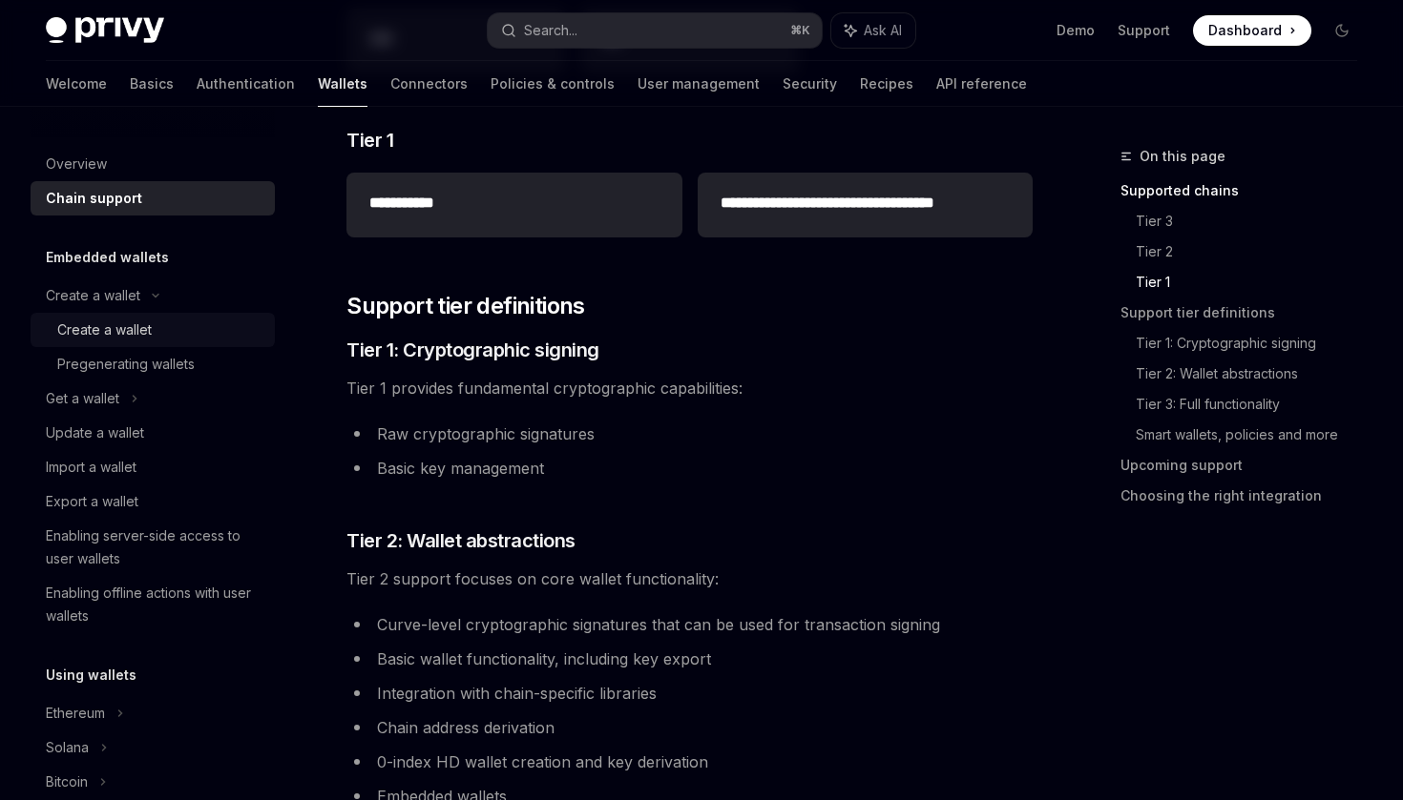
click at [143, 332] on div "Create a wallet" at bounding box center [104, 330] width 94 height 23
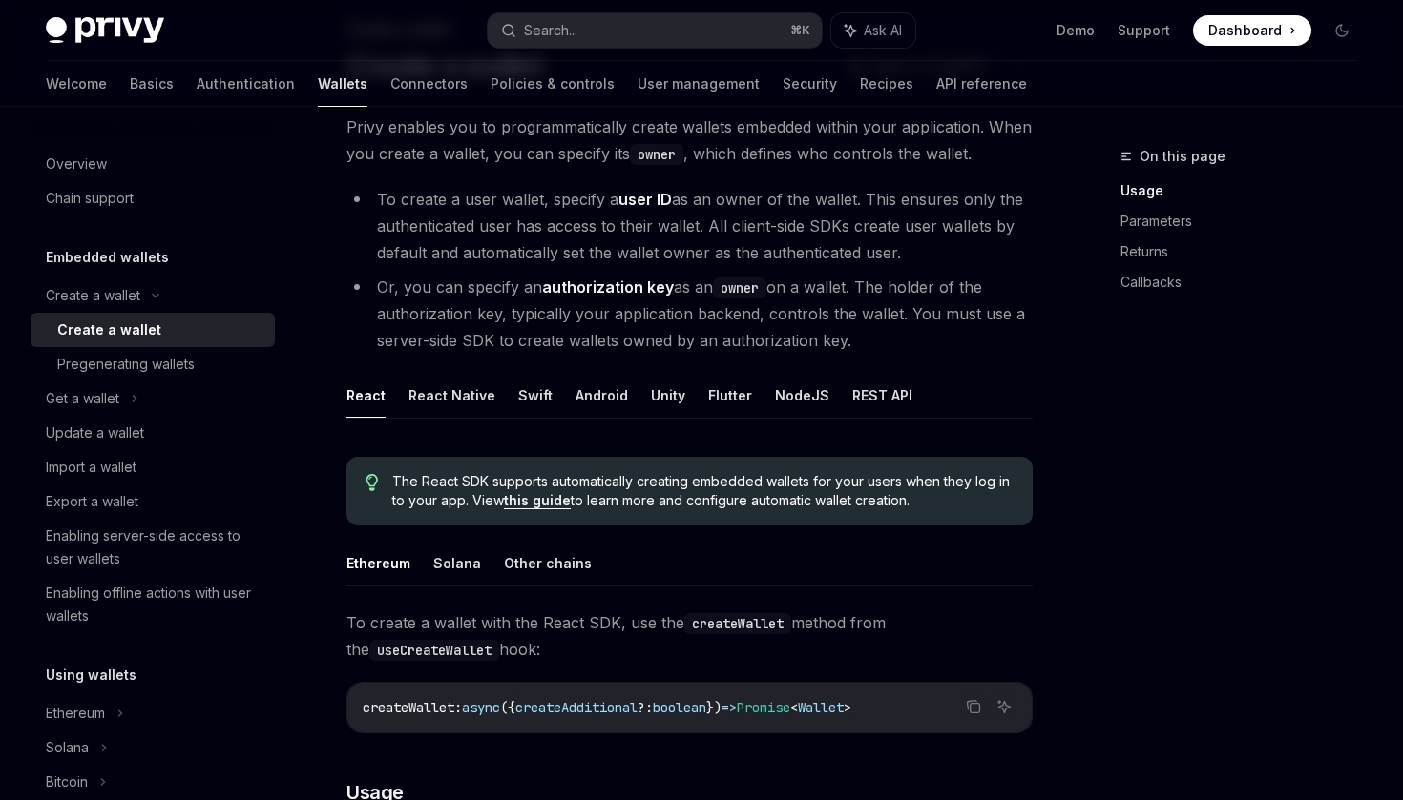
scroll to position [455, 0]
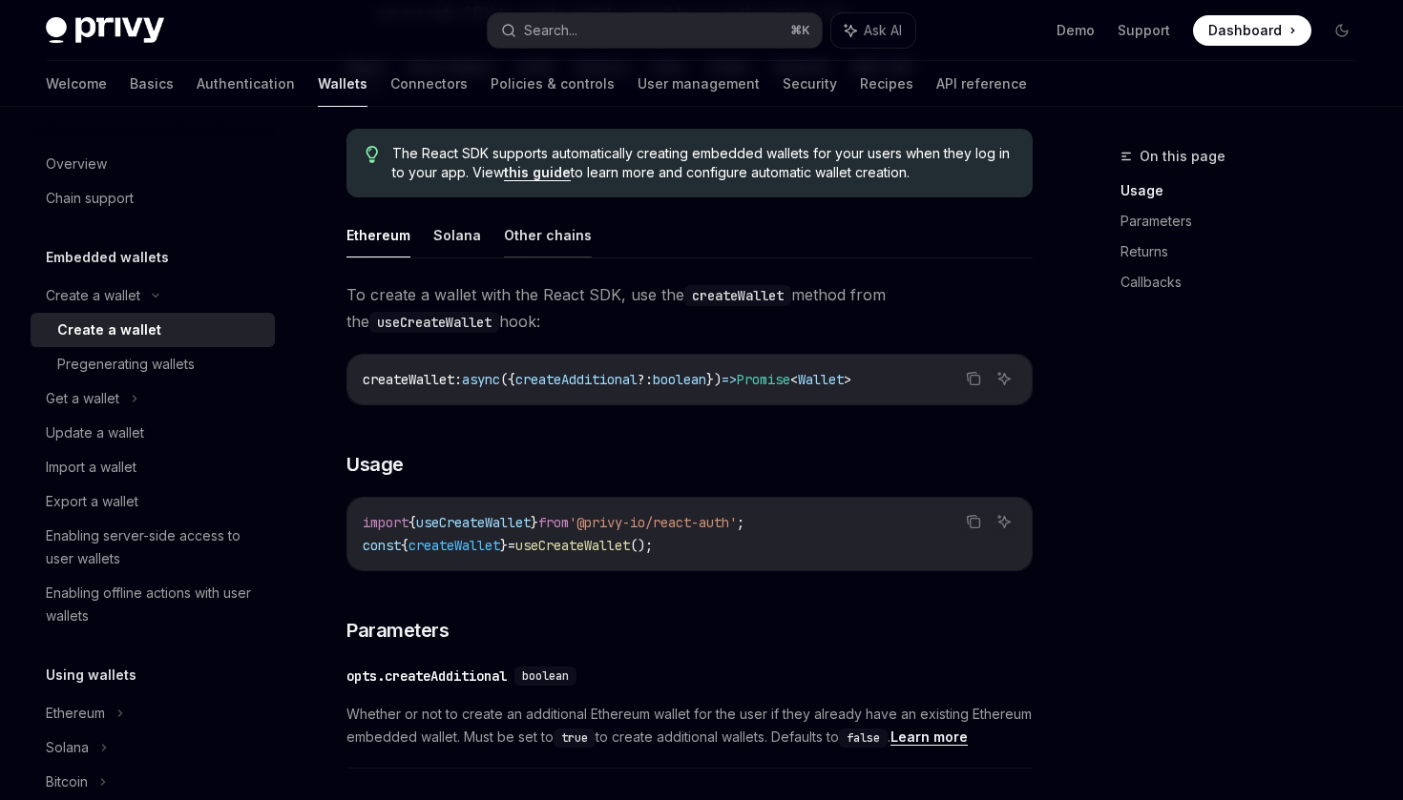
click at [516, 229] on button "Other chains" at bounding box center [548, 235] width 88 height 45
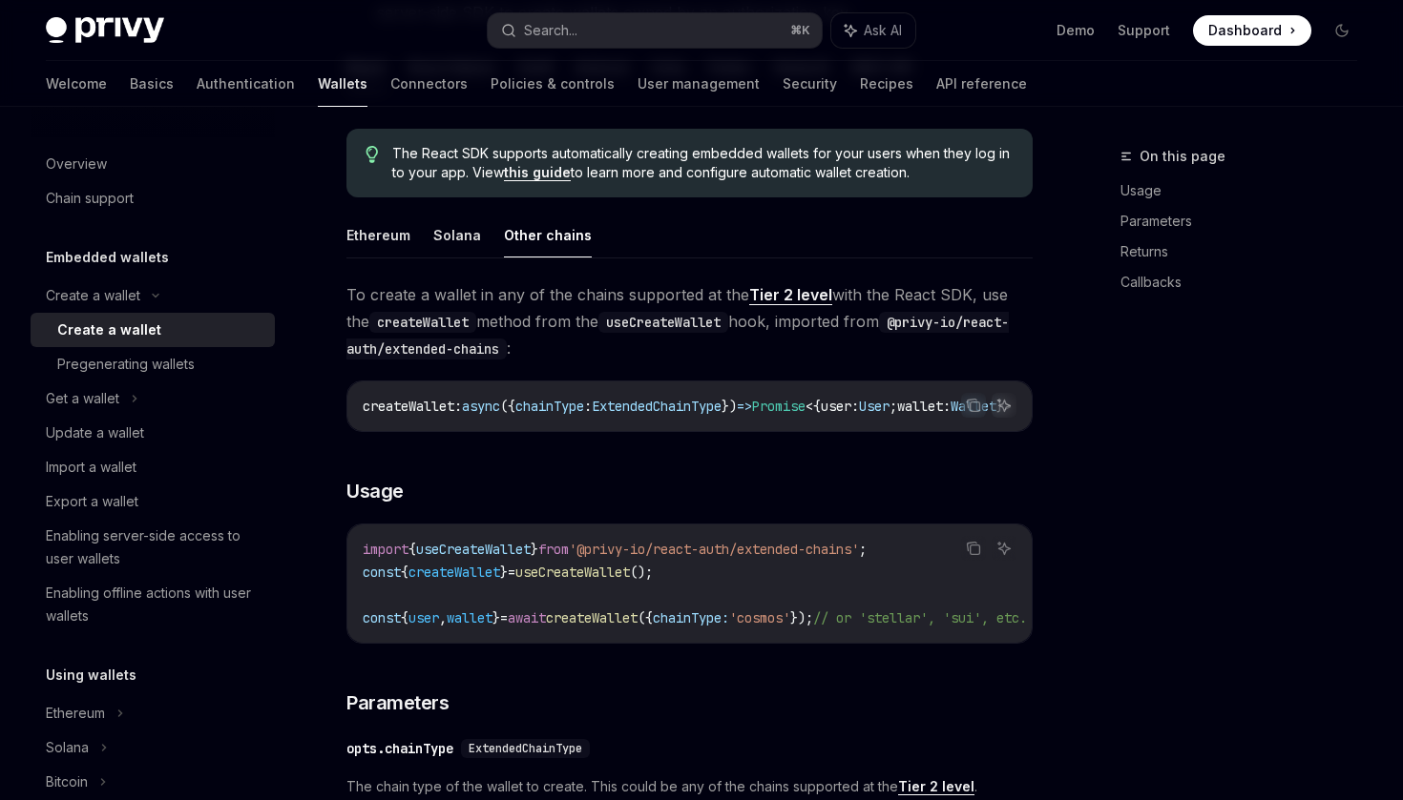
type textarea "*"
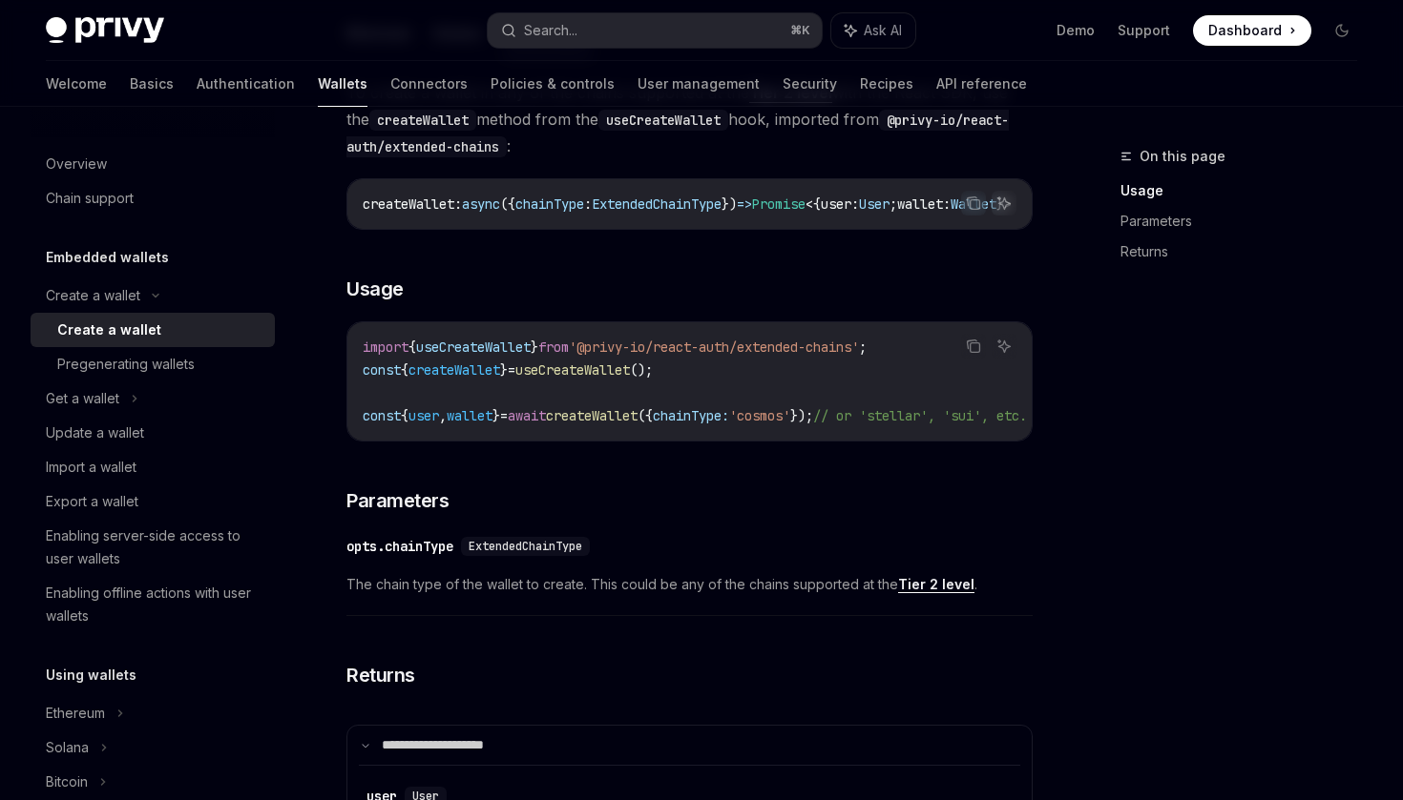
scroll to position [659, 0]
click at [978, 349] on icon "Copy the contents from the code block" at bounding box center [975, 347] width 10 height 10
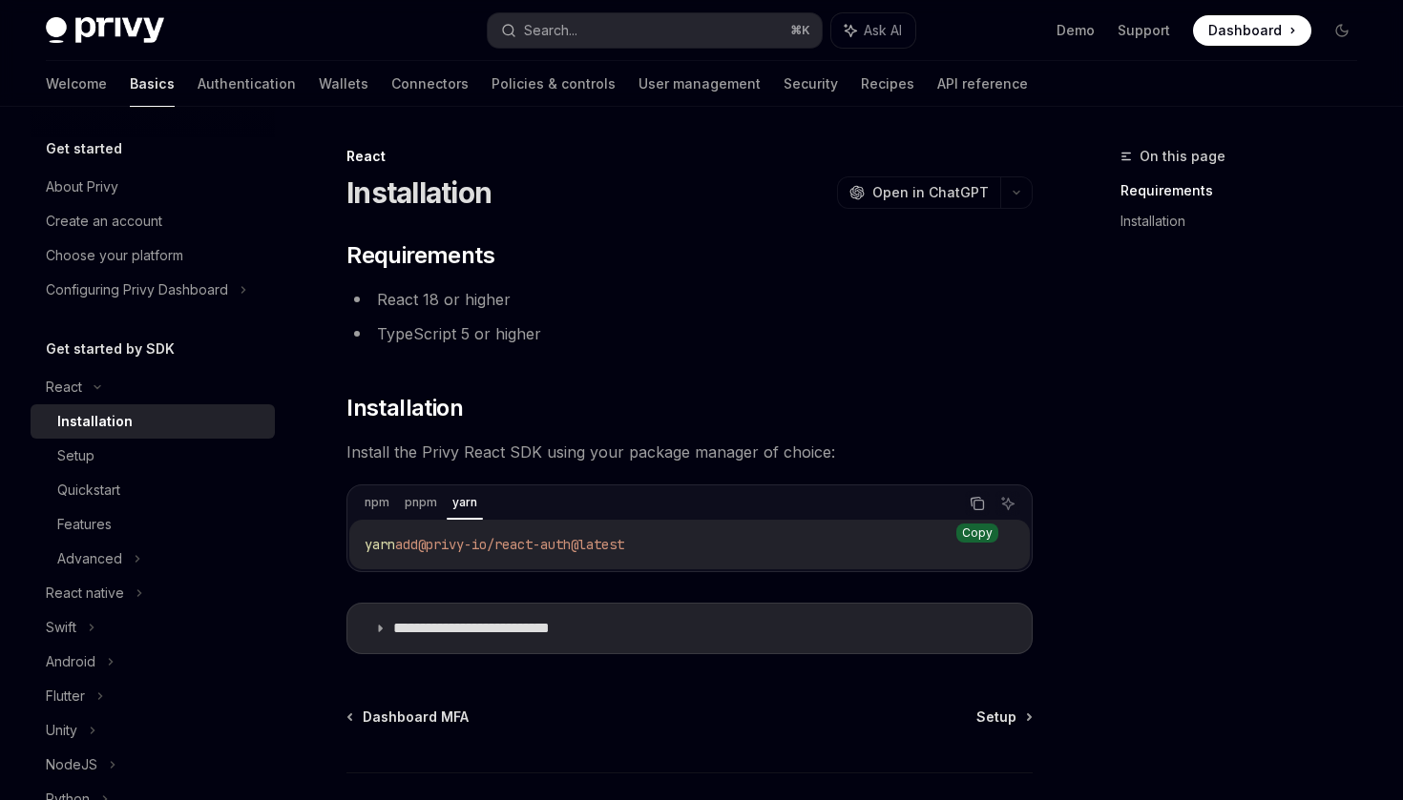
click at [987, 503] on button "Copy the contents from the code block" at bounding box center [977, 503] width 25 height 25
